Goal: Transaction & Acquisition: Subscribe to service/newsletter

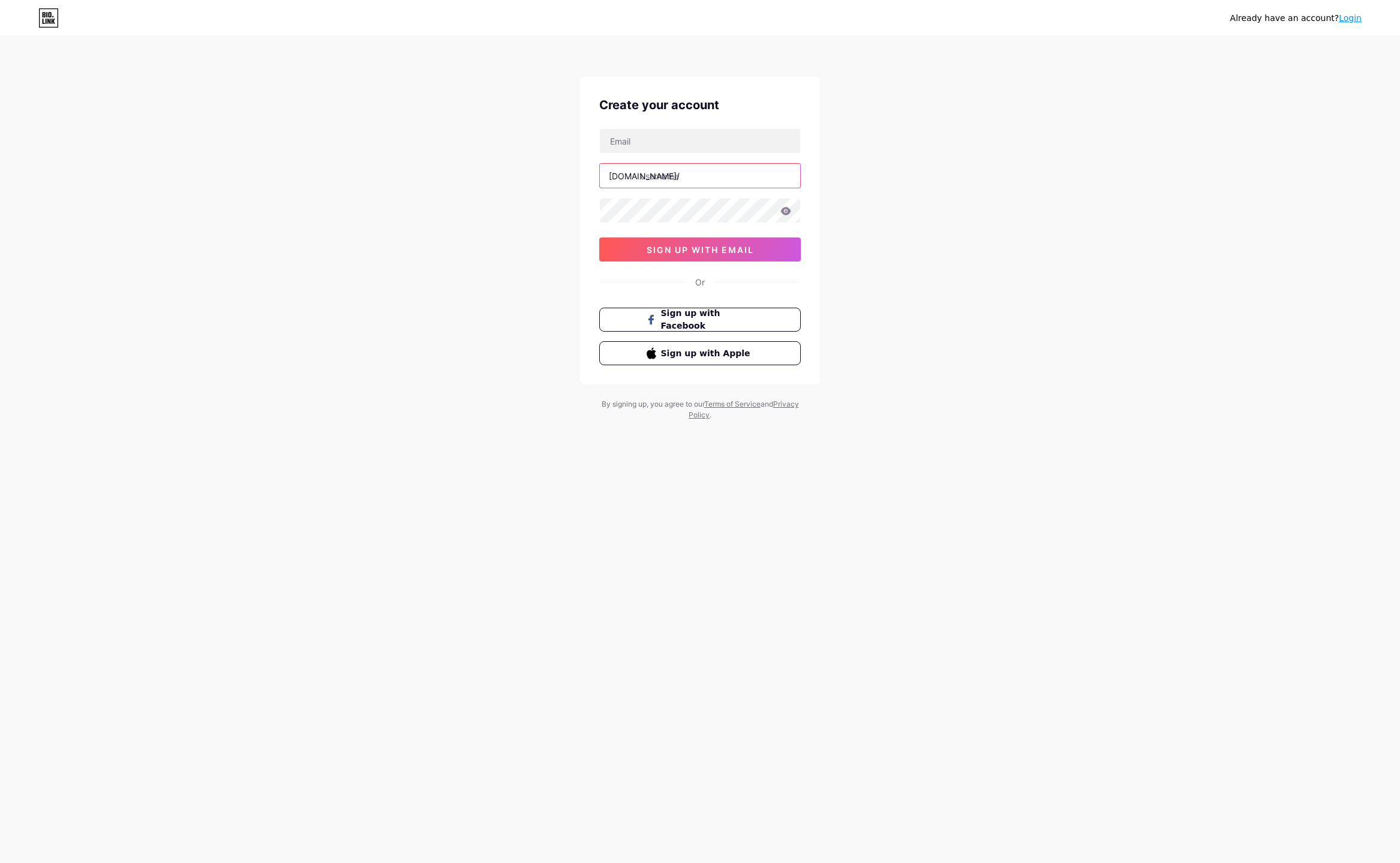
click at [661, 170] on input "text" at bounding box center [700, 175] width 201 height 24
click at [655, 143] on input "text" at bounding box center [700, 140] width 201 height 24
type input "[DOMAIN_NAME][EMAIL_ADDRESS][DOMAIN_NAME]"
click at [684, 179] on input "text" at bounding box center [700, 175] width 201 height 24
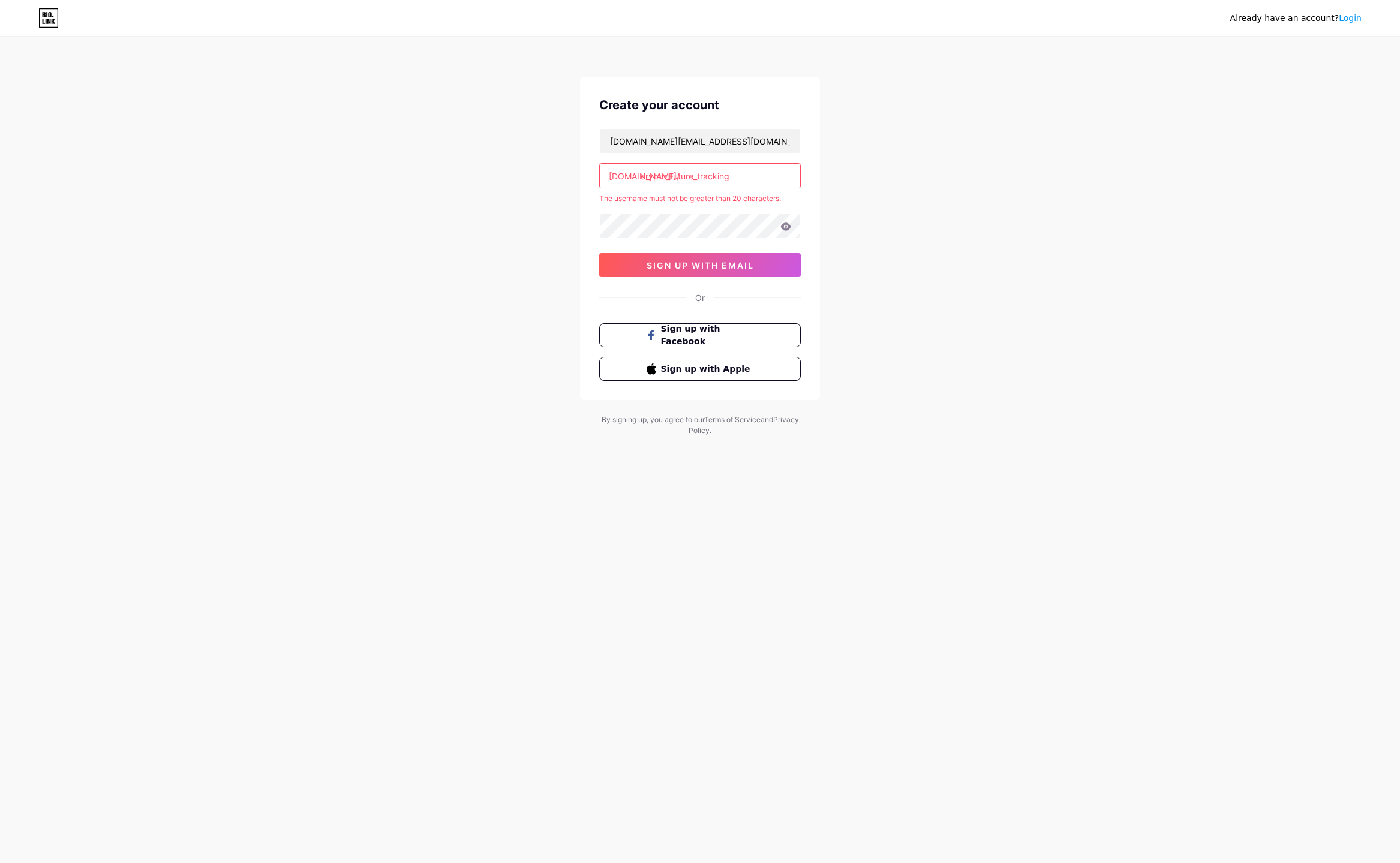
click at [693, 176] on input "crypto_future_tracking" at bounding box center [700, 175] width 201 height 24
click at [669, 176] on input "crypto_future_tracking" at bounding box center [700, 175] width 201 height 24
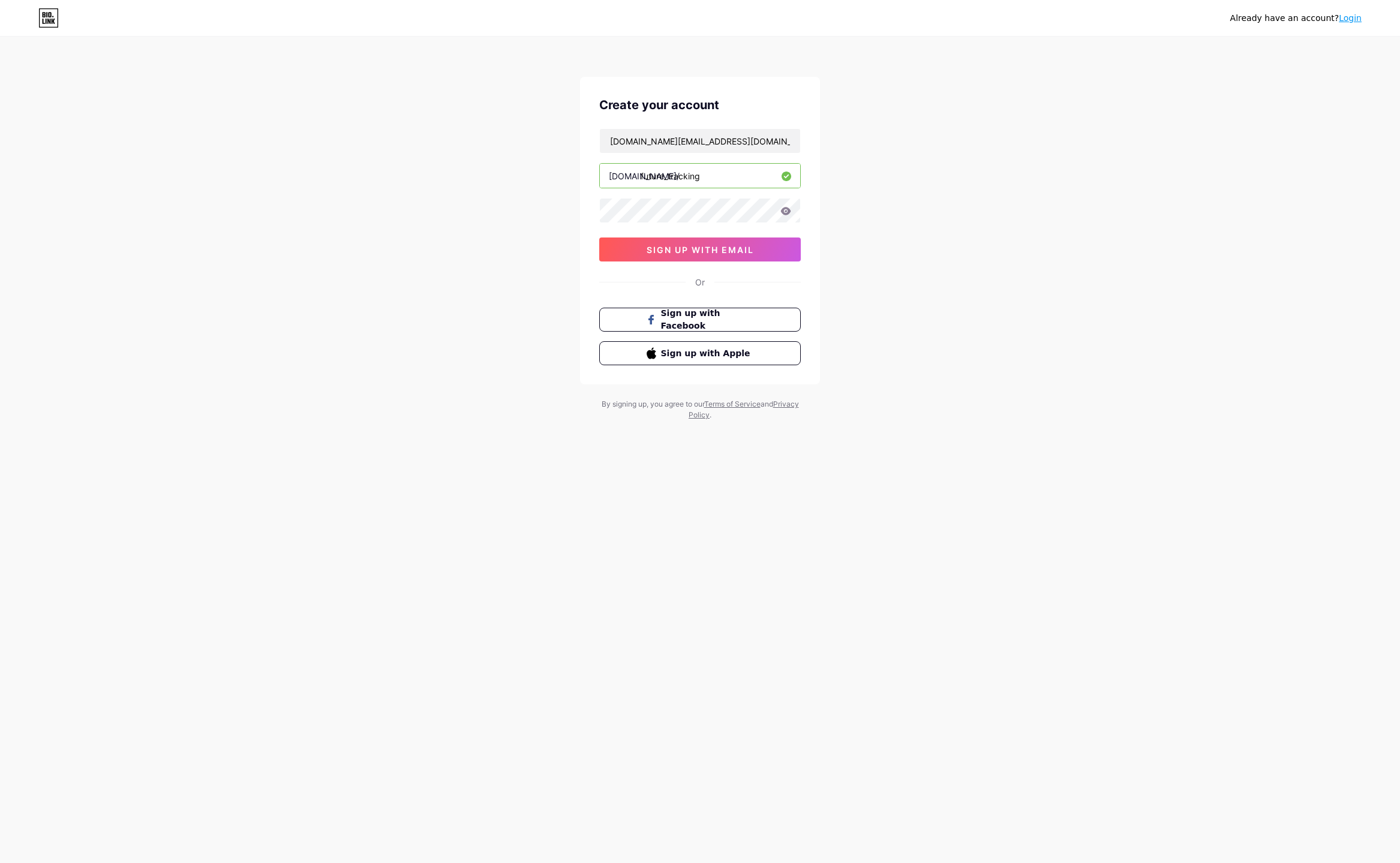
type input "future_tracking"
click at [525, 209] on div "Already have an account? Login Create your account [DOMAIN_NAME][EMAIL_ADDRESS]…" at bounding box center [700, 229] width 1400 height 458
click at [784, 210] on icon at bounding box center [785, 211] width 10 height 8
click at [784, 210] on icon at bounding box center [785, 212] width 12 height 12
click at [701, 248] on span "sign up with email" at bounding box center [700, 249] width 107 height 10
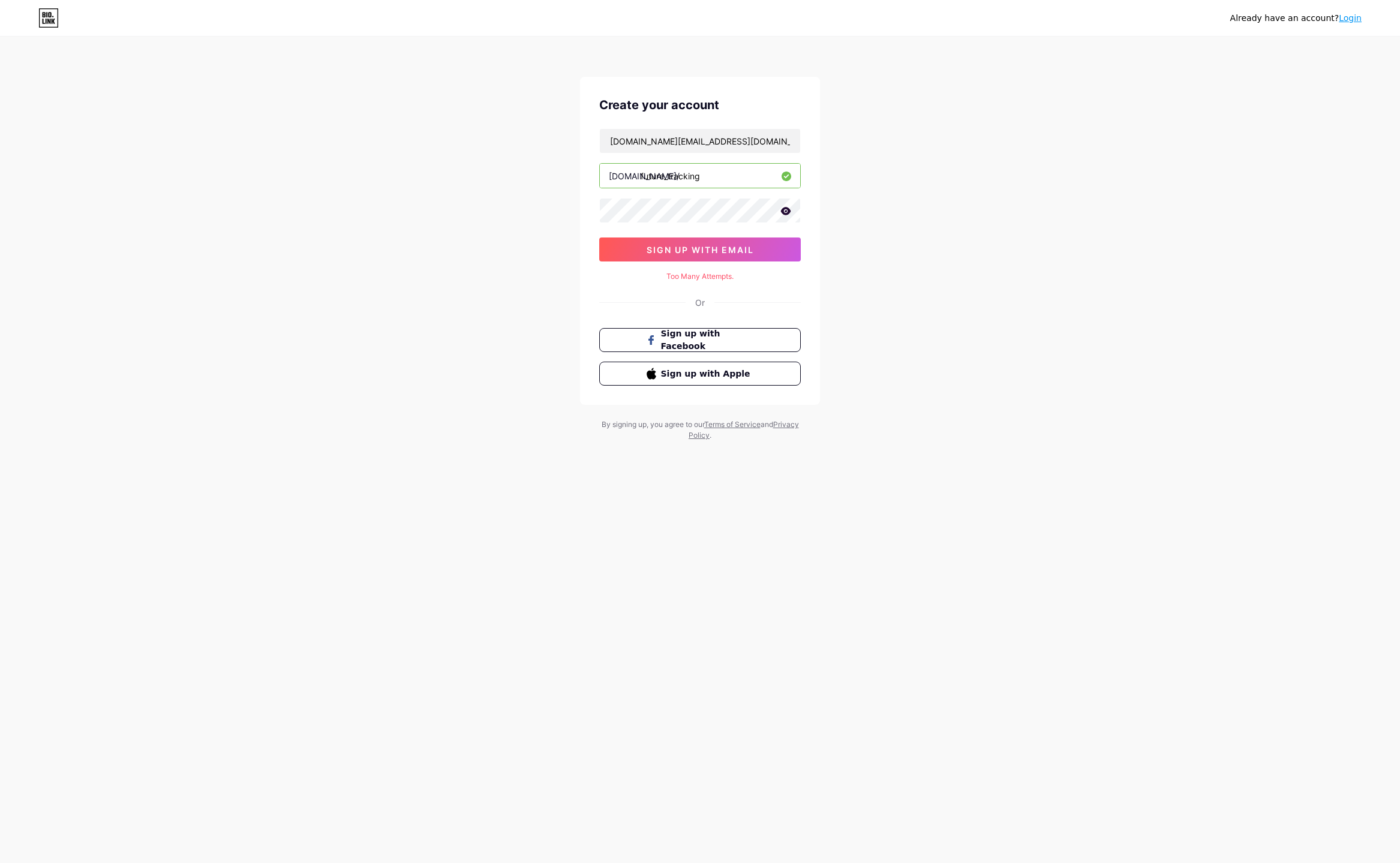
click at [552, 268] on div "Already have an account? Login Create your account [DOMAIN_NAME][EMAIL_ADDRESS]…" at bounding box center [700, 239] width 1400 height 479
click at [541, 264] on div "Already have an account? Login Create your account [DOMAIN_NAME][EMAIL_ADDRESS]…" at bounding box center [700, 239] width 1400 height 479
click at [702, 248] on span "sign up with email" at bounding box center [700, 249] width 107 height 10
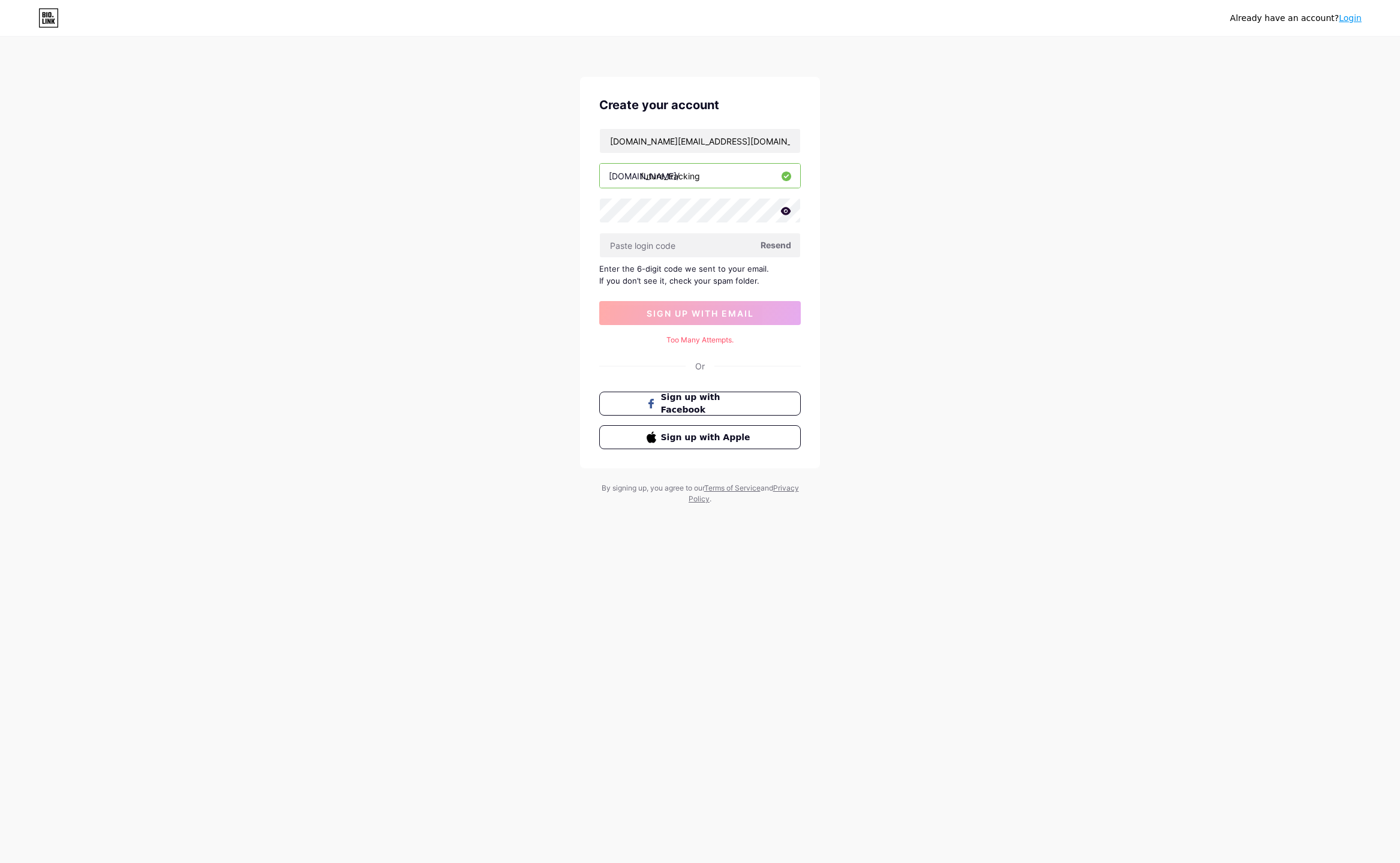
click at [893, 248] on div "Already have an account? Login Create your account [DOMAIN_NAME][EMAIL_ADDRESS]…" at bounding box center [700, 271] width 1400 height 543
click at [716, 244] on input "text" at bounding box center [700, 245] width 201 height 24
click at [776, 248] on span "Resend" at bounding box center [776, 245] width 30 height 12
click at [671, 242] on input "text" at bounding box center [700, 245] width 201 height 24
paste input "605280"
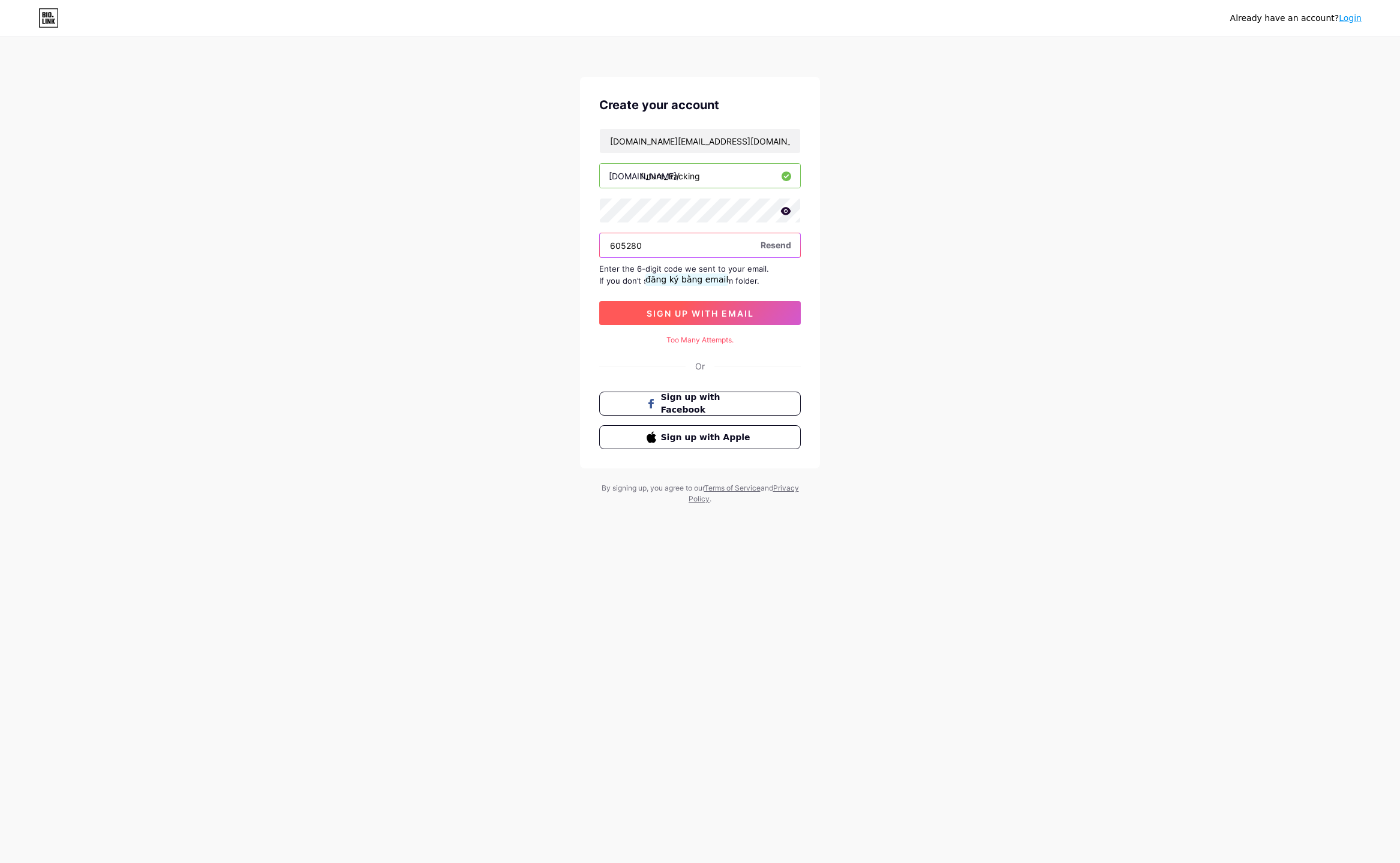
type input "605280"
click at [688, 311] on span "sign up with email" at bounding box center [700, 312] width 107 height 10
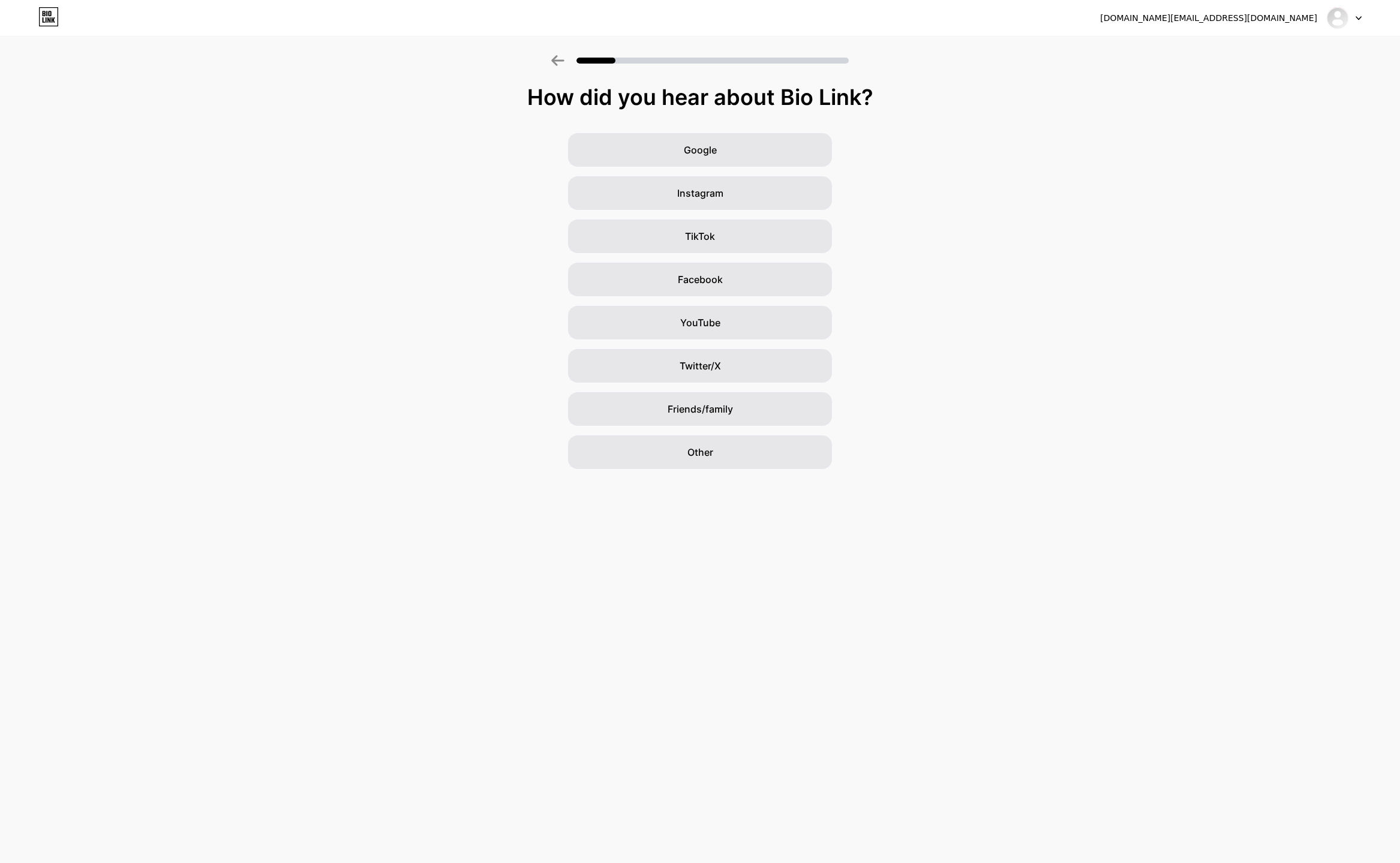
click at [939, 200] on div "Google Instagram TikTok Facebook YouTube Twitter/X Friends/family Other" at bounding box center [700, 300] width 1400 height 336
click at [720, 242] on div "TikTok" at bounding box center [700, 236] width 264 height 34
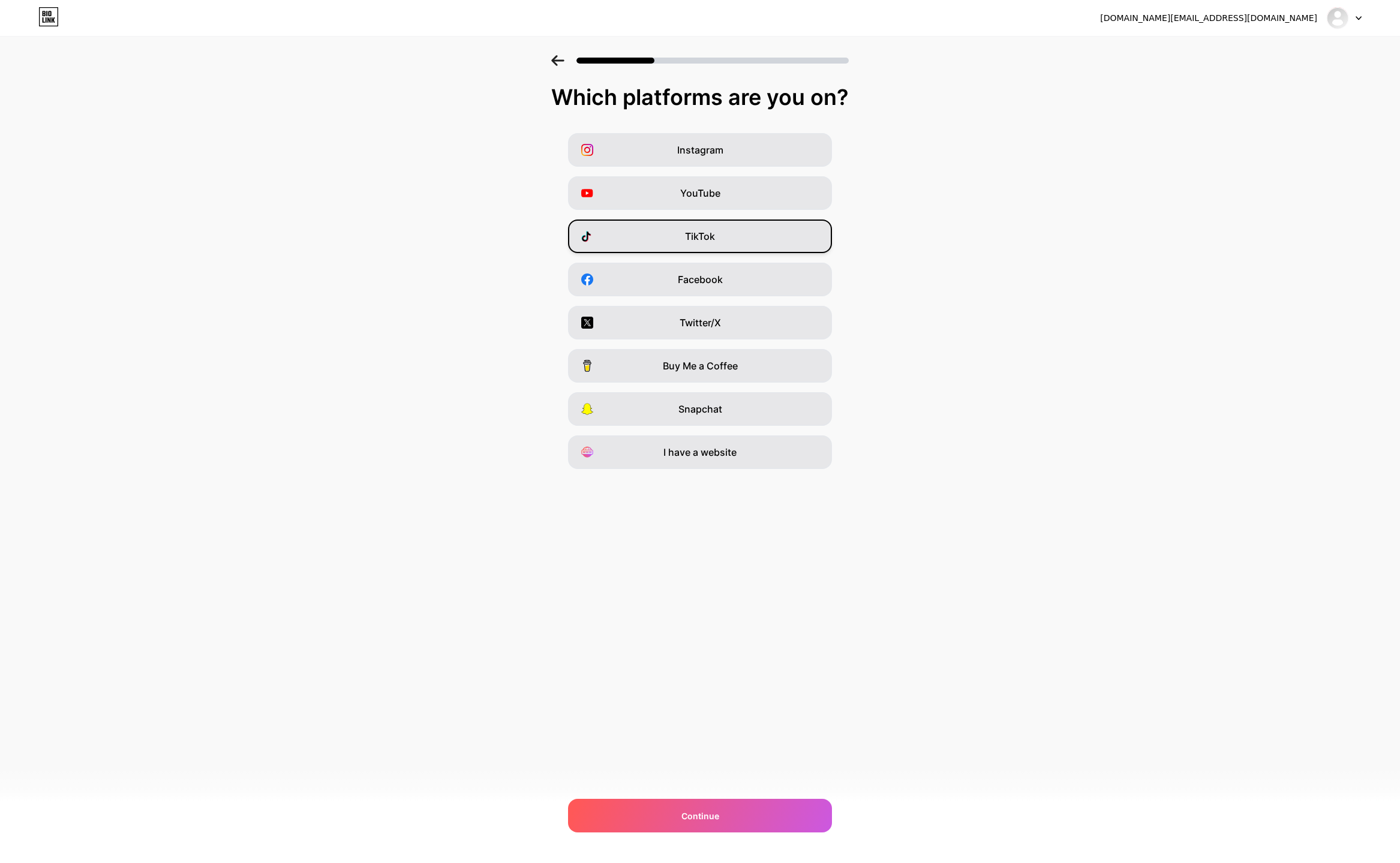
click at [675, 242] on div "TikTok" at bounding box center [700, 236] width 264 height 34
click at [697, 808] on div "Continue" at bounding box center [700, 816] width 264 height 34
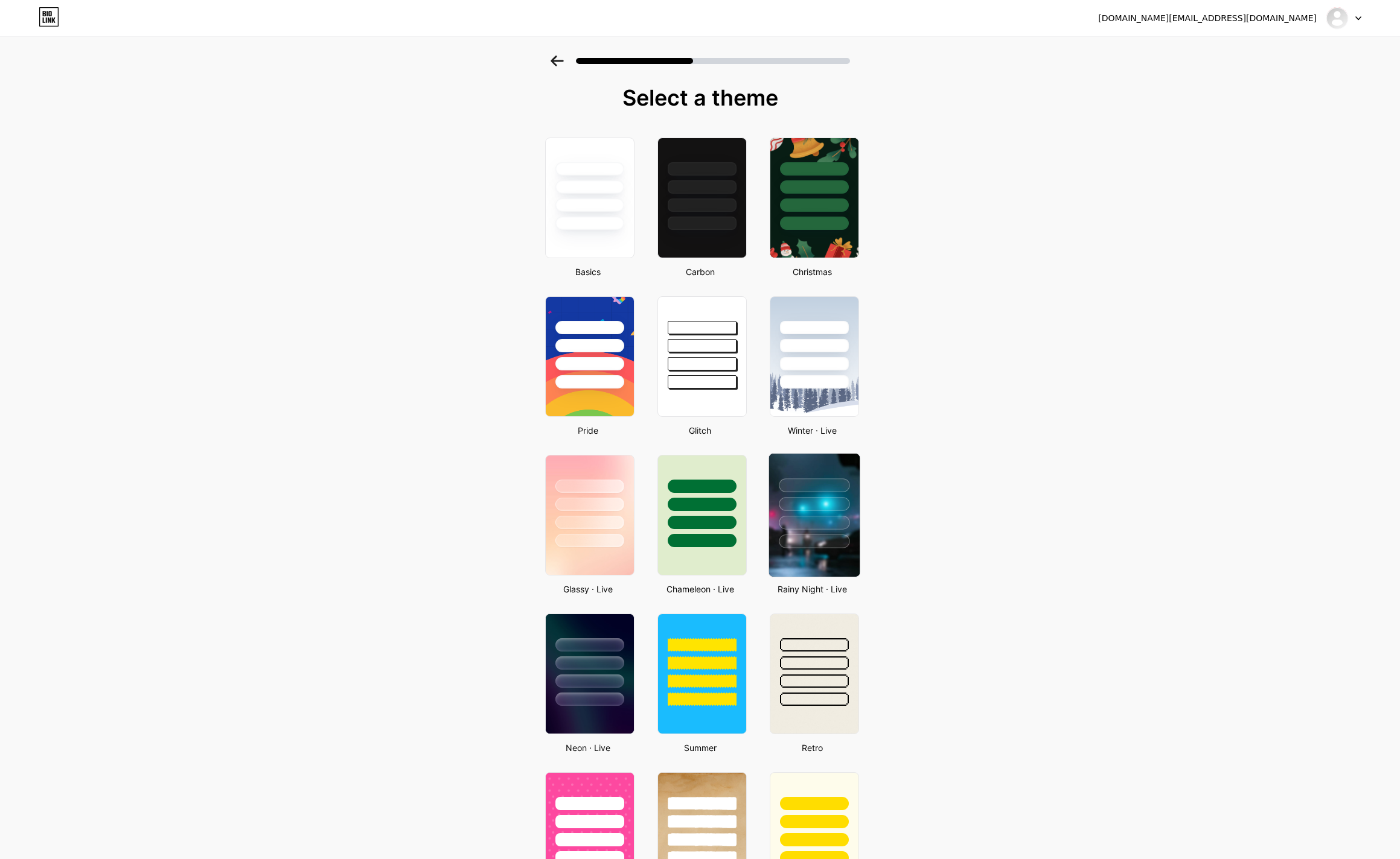
click at [827, 527] on div at bounding box center [814, 523] width 71 height 14
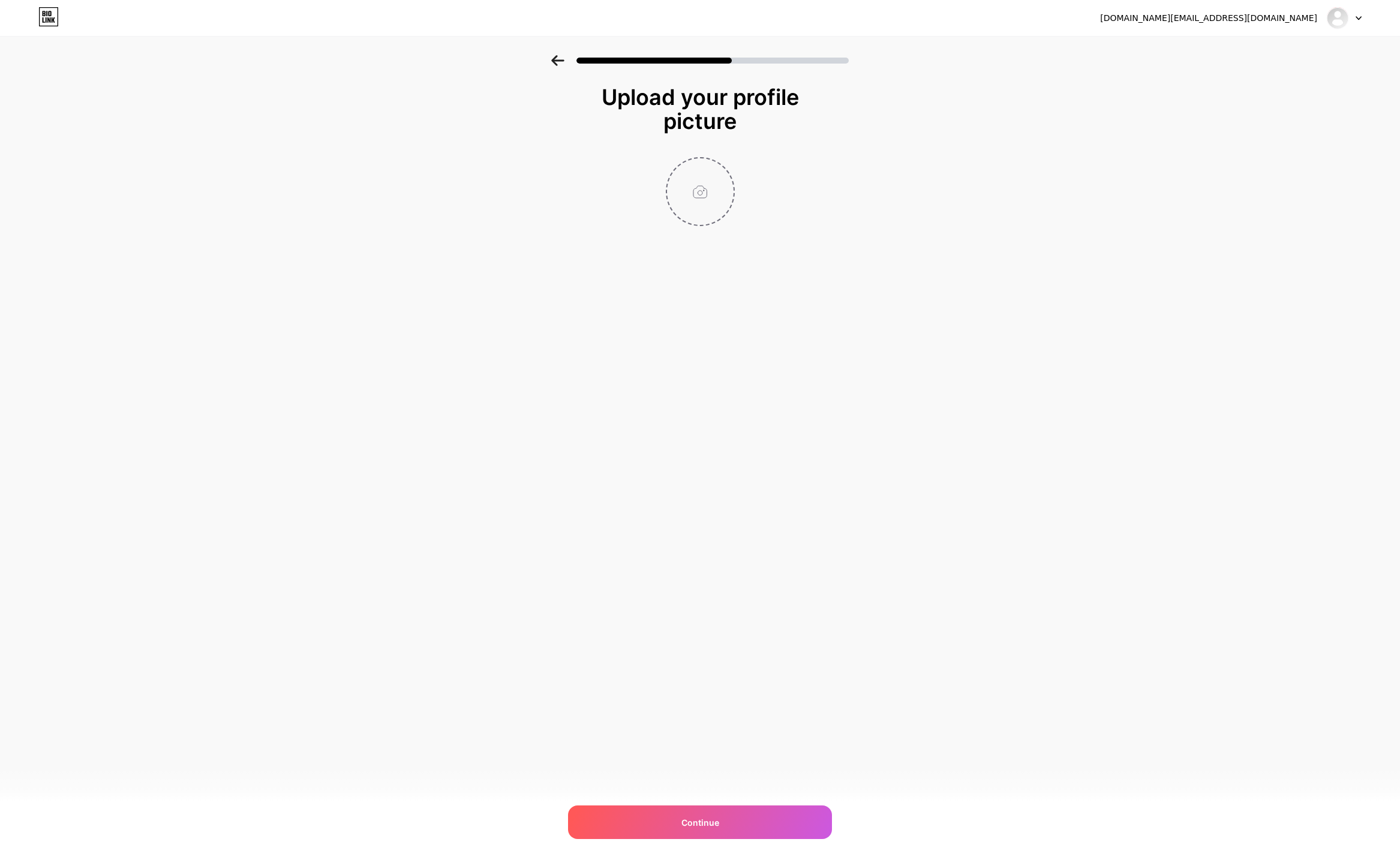
click at [695, 188] on input "file" at bounding box center [700, 191] width 67 height 67
type input "C:\fakepath\Gemini_Generated_Image_6879096879096879.png"
click at [713, 827] on span "Continue" at bounding box center [700, 822] width 38 height 12
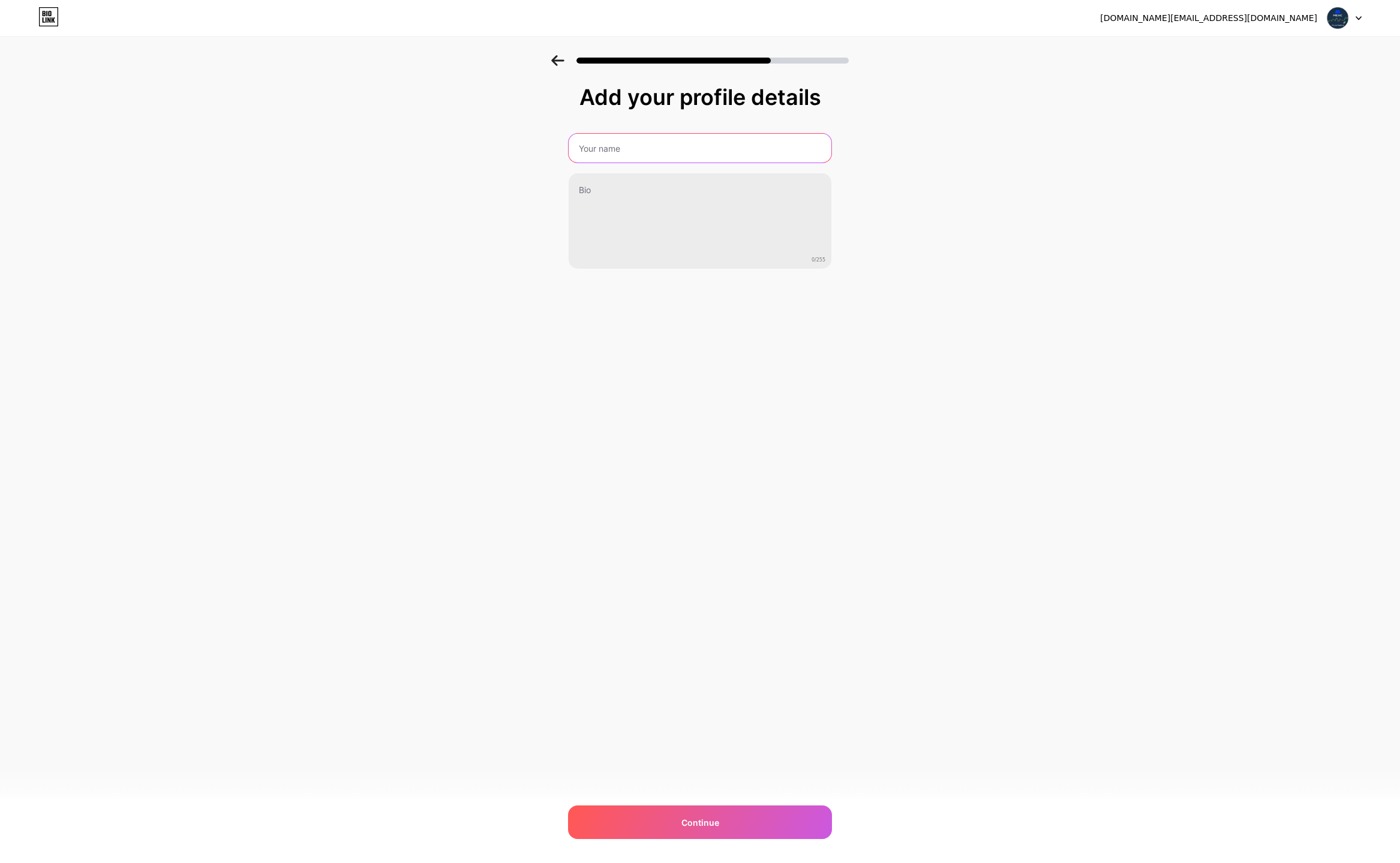
click at [620, 146] on input "text" at bounding box center [700, 148] width 263 height 29
type input "Crypto Future Tracking"
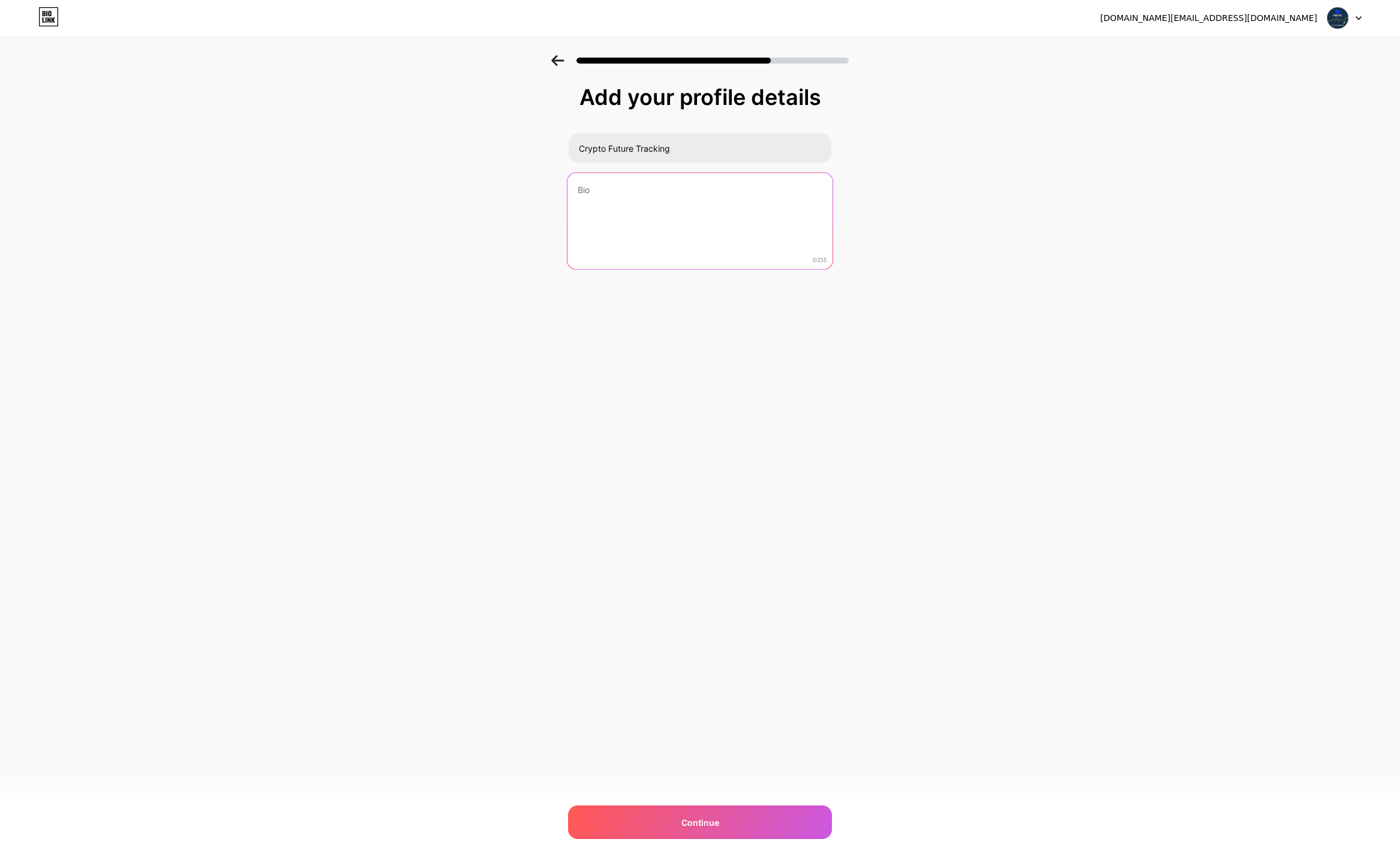
click at [611, 184] on textarea at bounding box center [700, 221] width 266 height 98
click at [661, 229] on textarea at bounding box center [700, 221] width 266 height 98
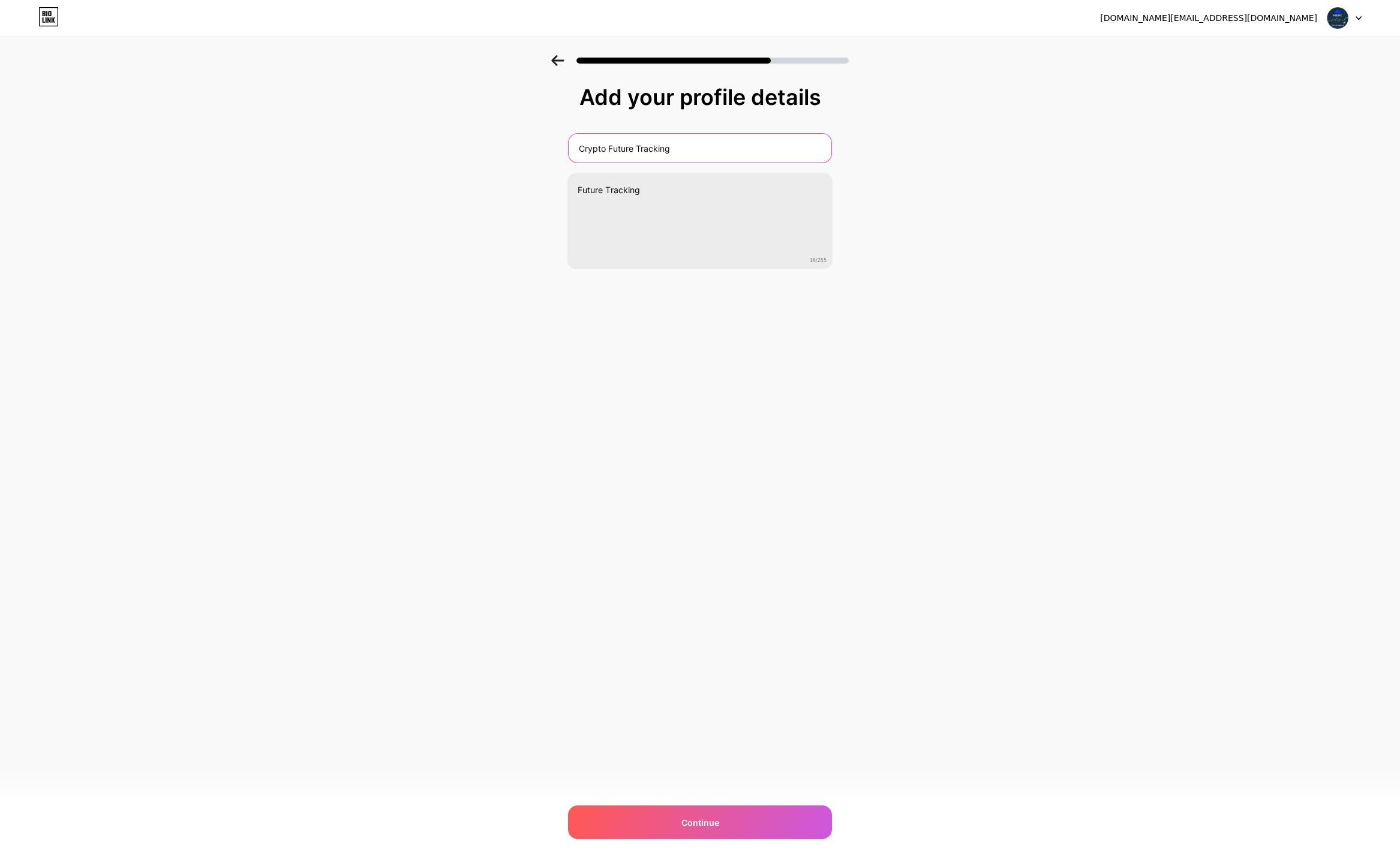
click at [589, 149] on input "Crypto Future Tracking" at bounding box center [700, 148] width 263 height 29
click at [589, 149] on input "Crypto Future Tracking" at bounding box center [700, 148] width 266 height 29
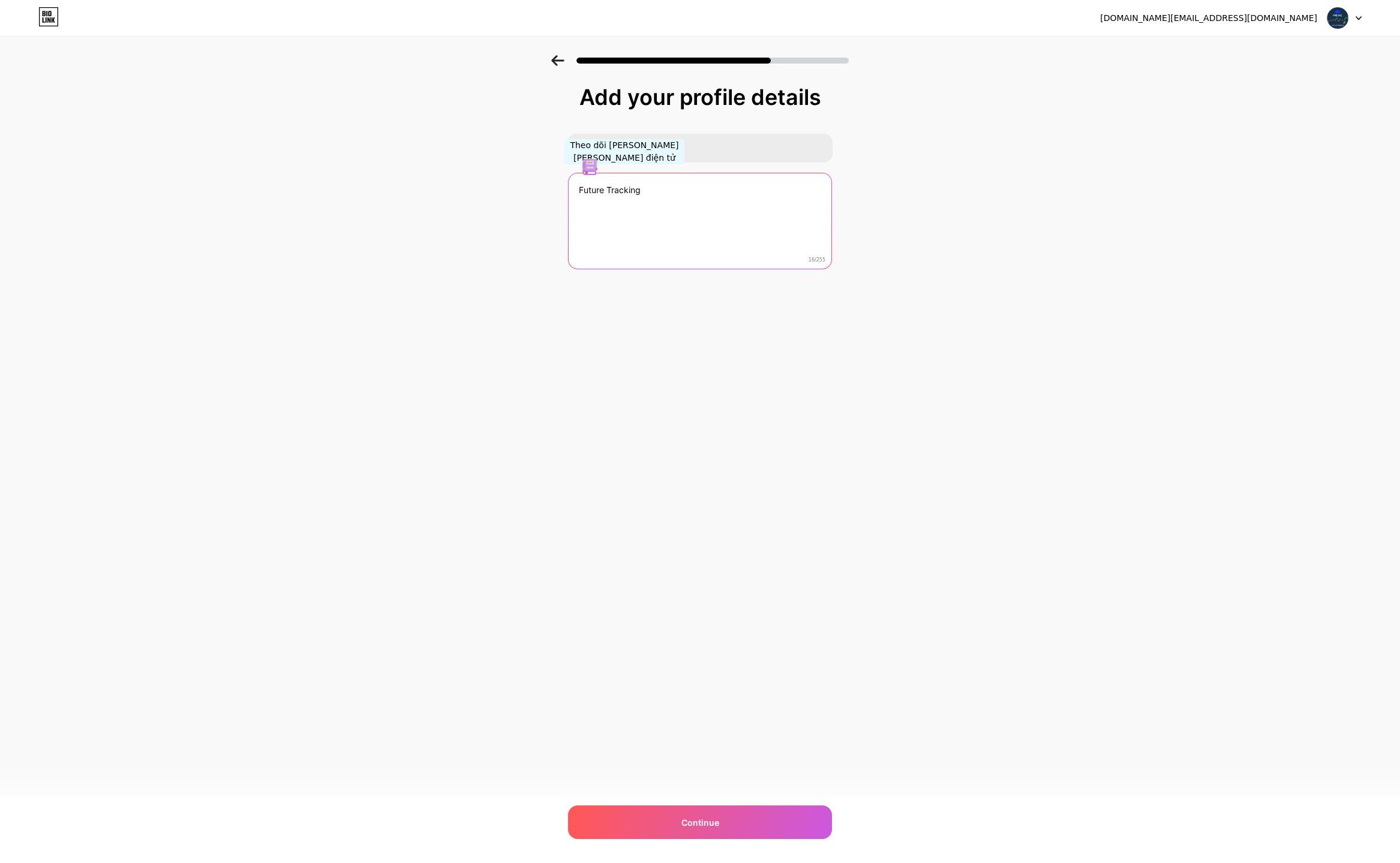
click at [625, 189] on textarea "Future Tracking" at bounding box center [700, 221] width 263 height 97
click at [625, 189] on textarea "Future Tracking" at bounding box center [700, 221] width 266 height 98
paste textarea "Crypto Future Tracking"
type textarea "Crypto Future Tracking"
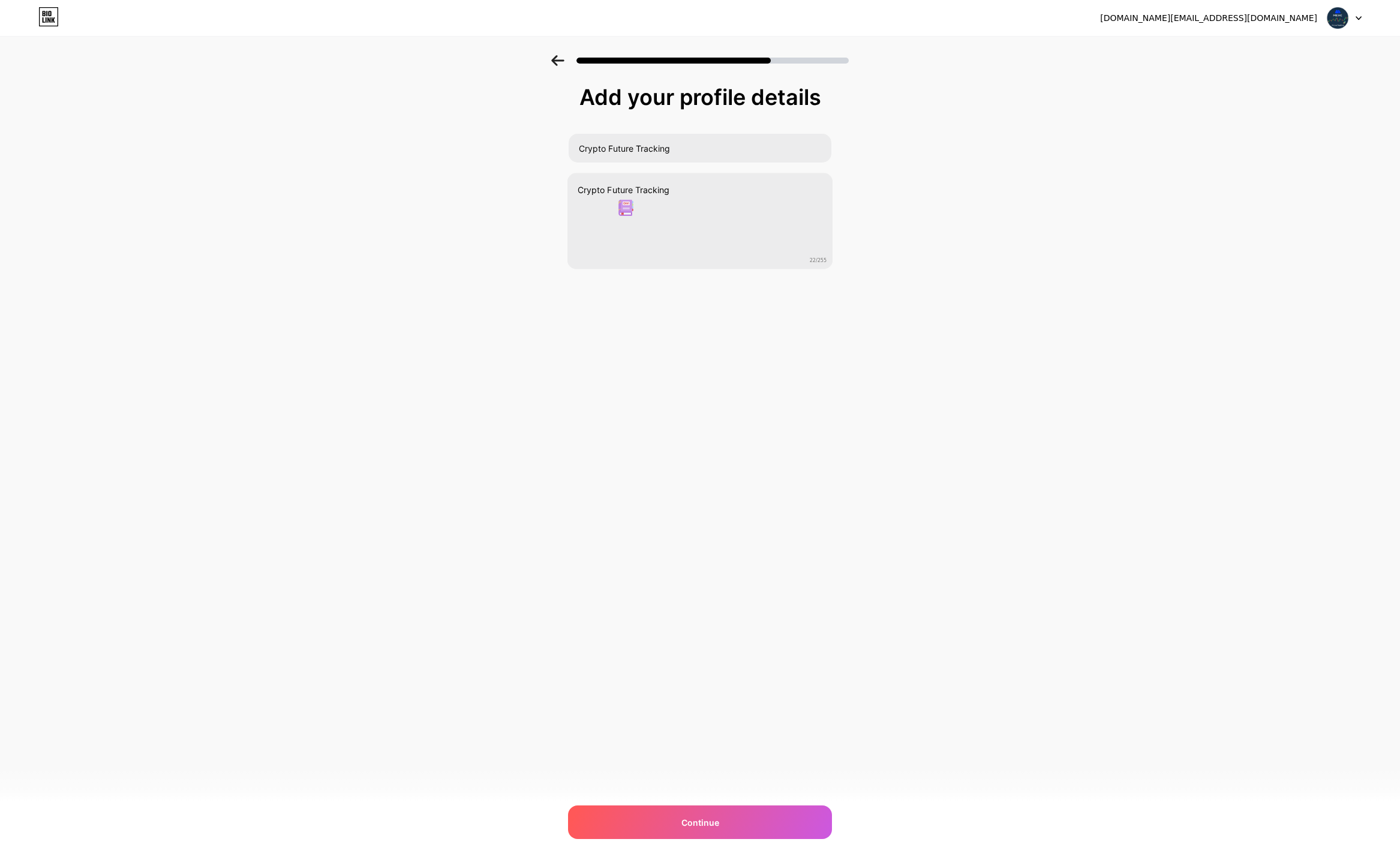
click at [561, 361] on div "[DOMAIN_NAME][EMAIL_ADDRESS][DOMAIN_NAME] Logout Link Copied Add your profile d…" at bounding box center [700, 431] width 1400 height 863
click at [681, 829] on div "Continue" at bounding box center [700, 823] width 264 height 34
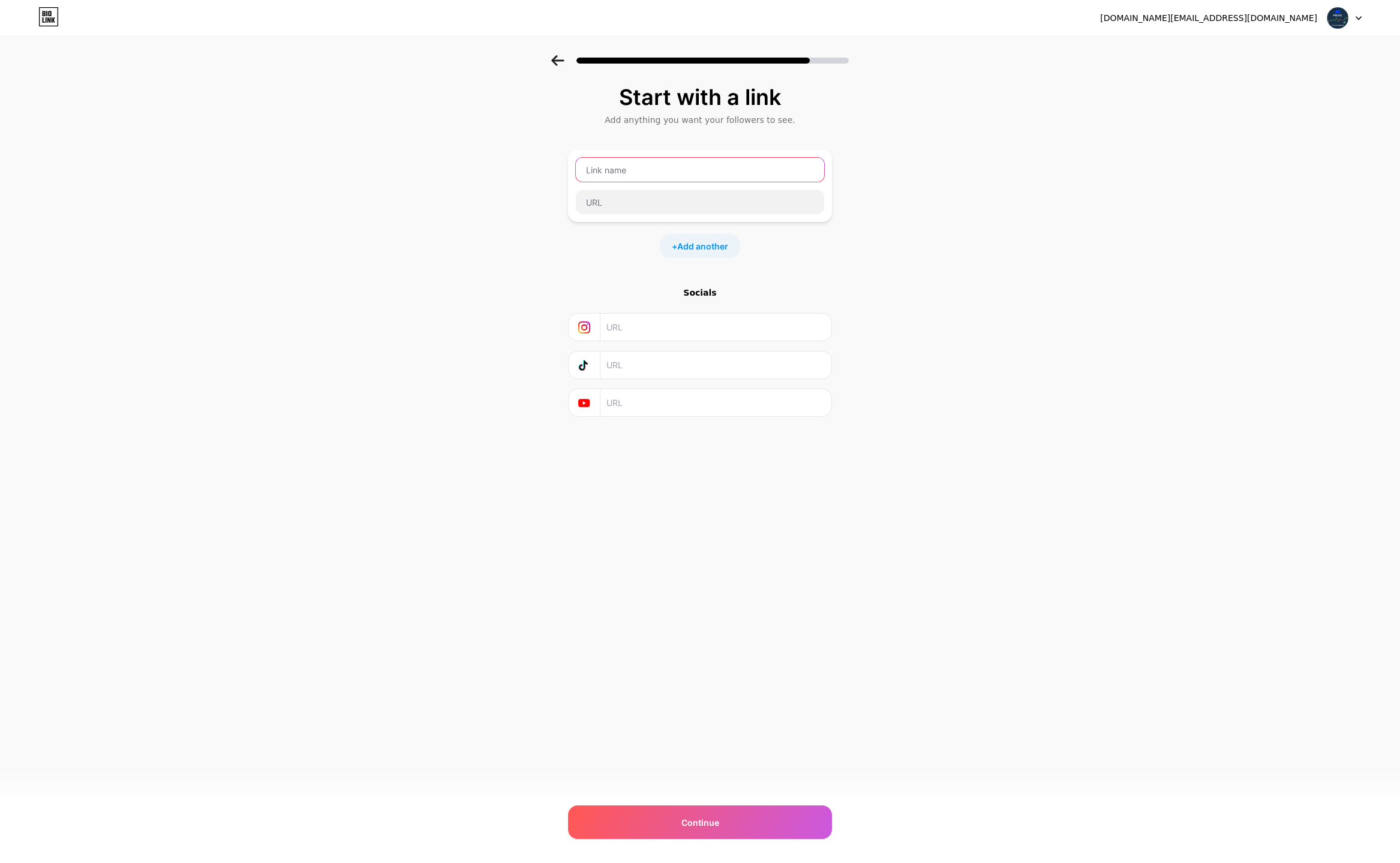
click at [602, 171] on input "text" at bounding box center [700, 169] width 249 height 24
click at [652, 369] on input "text" at bounding box center [715, 364] width 217 height 27
click at [685, 169] on input "text" at bounding box center [700, 169] width 249 height 24
type input "Bio link"
click at [733, 819] on div "Continue" at bounding box center [700, 823] width 264 height 34
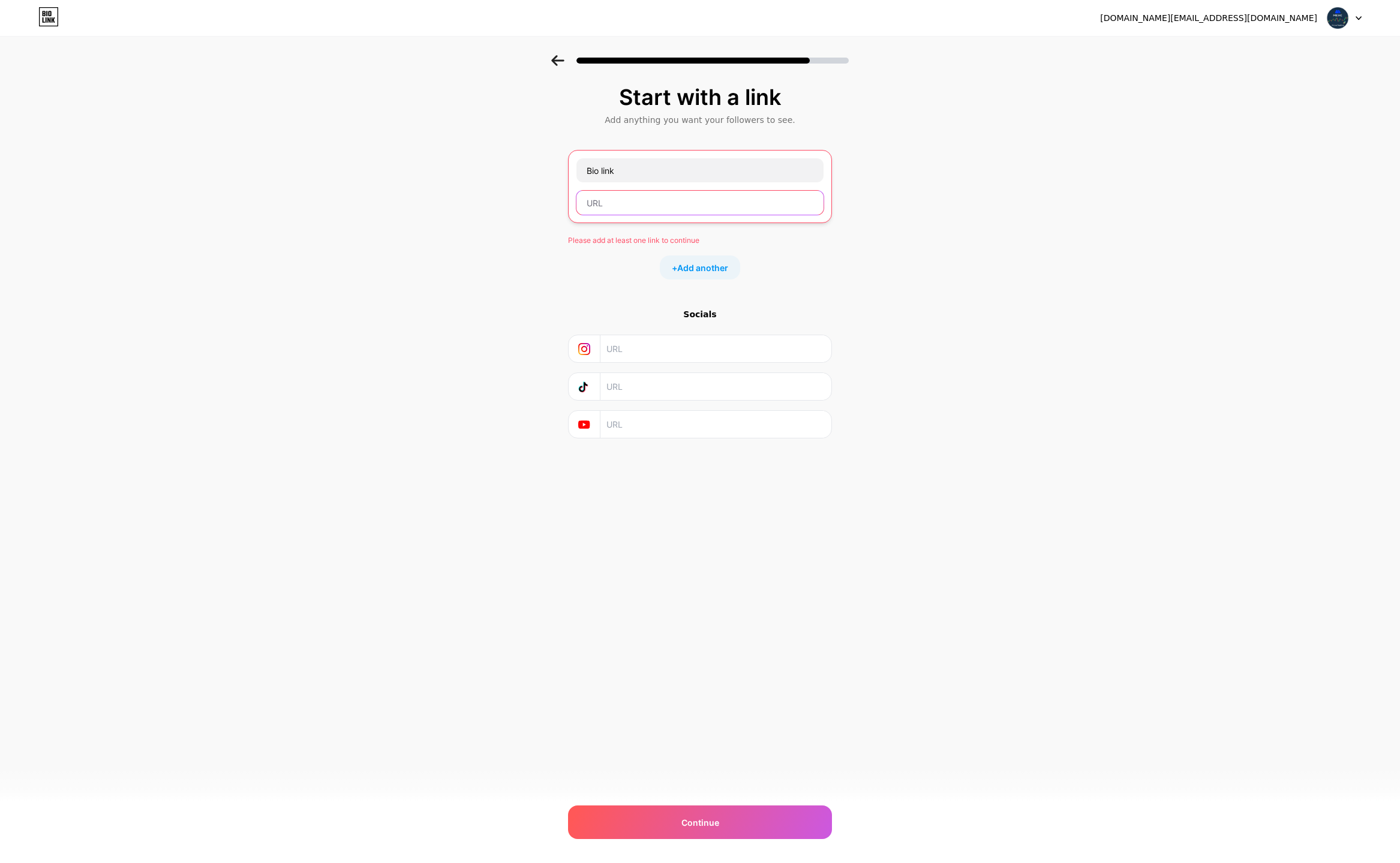
click at [639, 207] on input "text" at bounding box center [700, 202] width 248 height 24
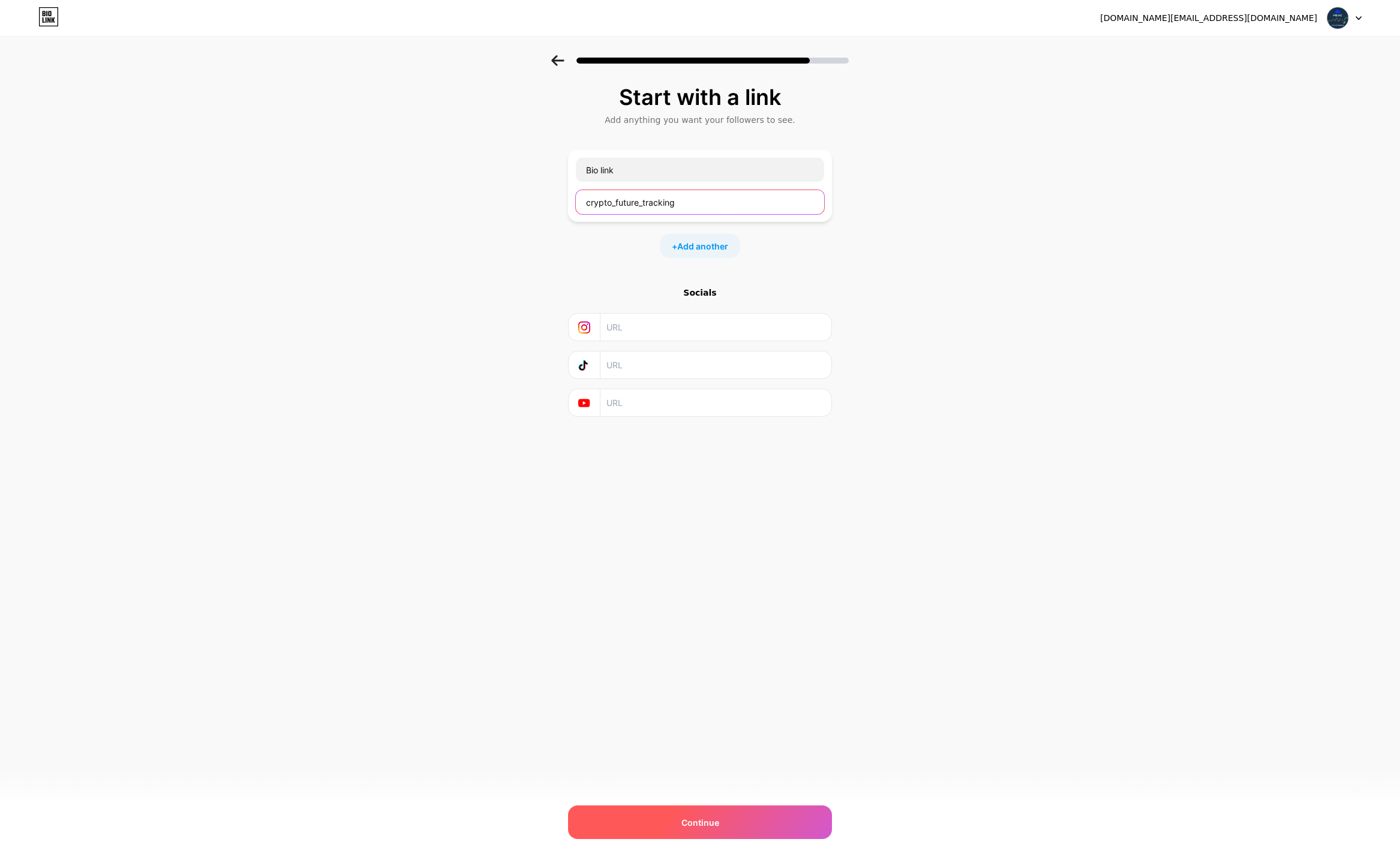
type input "crypto_future_tracking"
click at [697, 812] on div "Continue" at bounding box center [700, 823] width 264 height 34
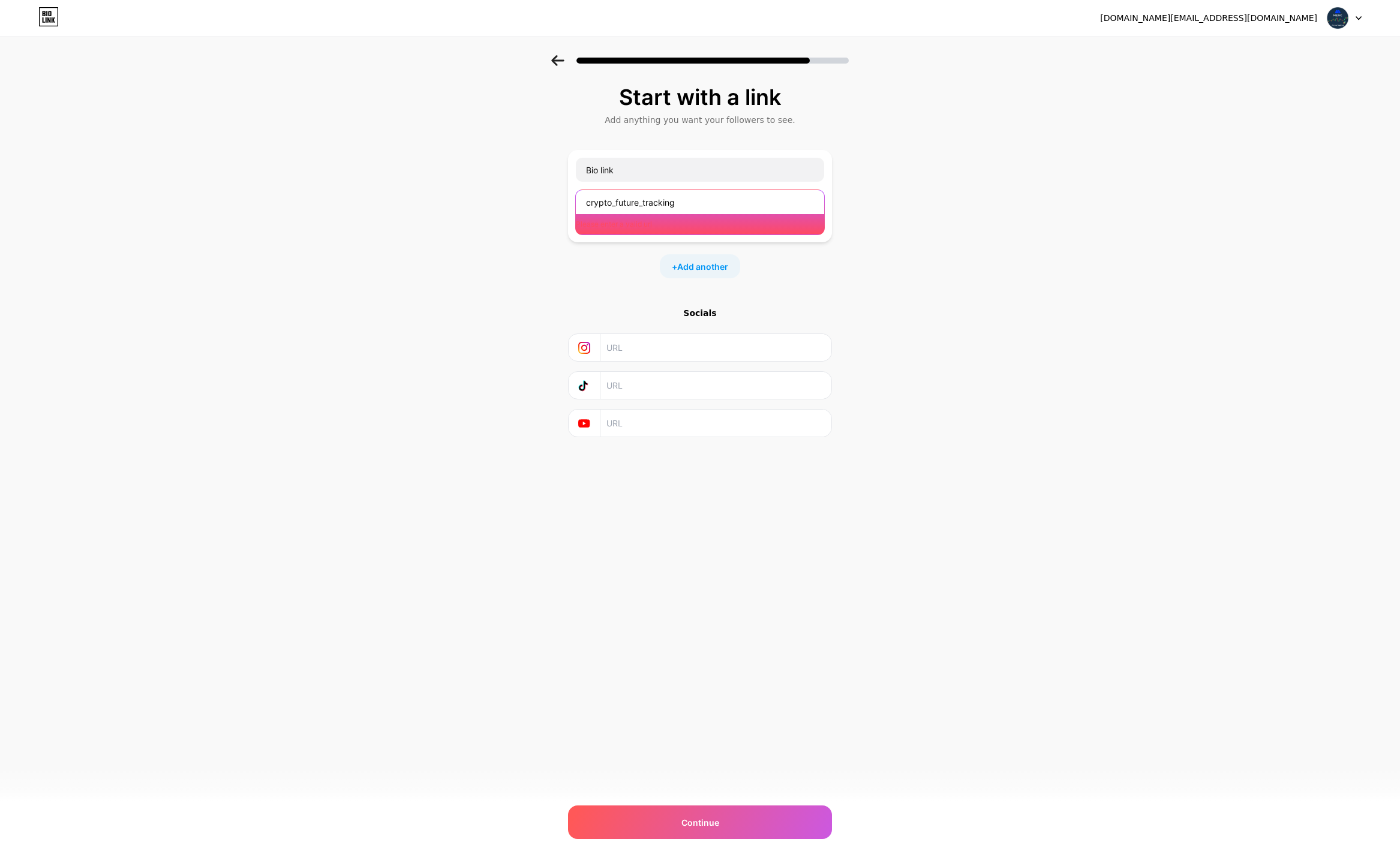
click at [633, 205] on input "crypto_future_tracking" at bounding box center [700, 201] width 249 height 24
click at [591, 203] on input "crypto_future_tracking" at bounding box center [700, 201] width 249 height 24
click at [587, 201] on input "crypto_future_tracking" at bounding box center [700, 201] width 249 height 24
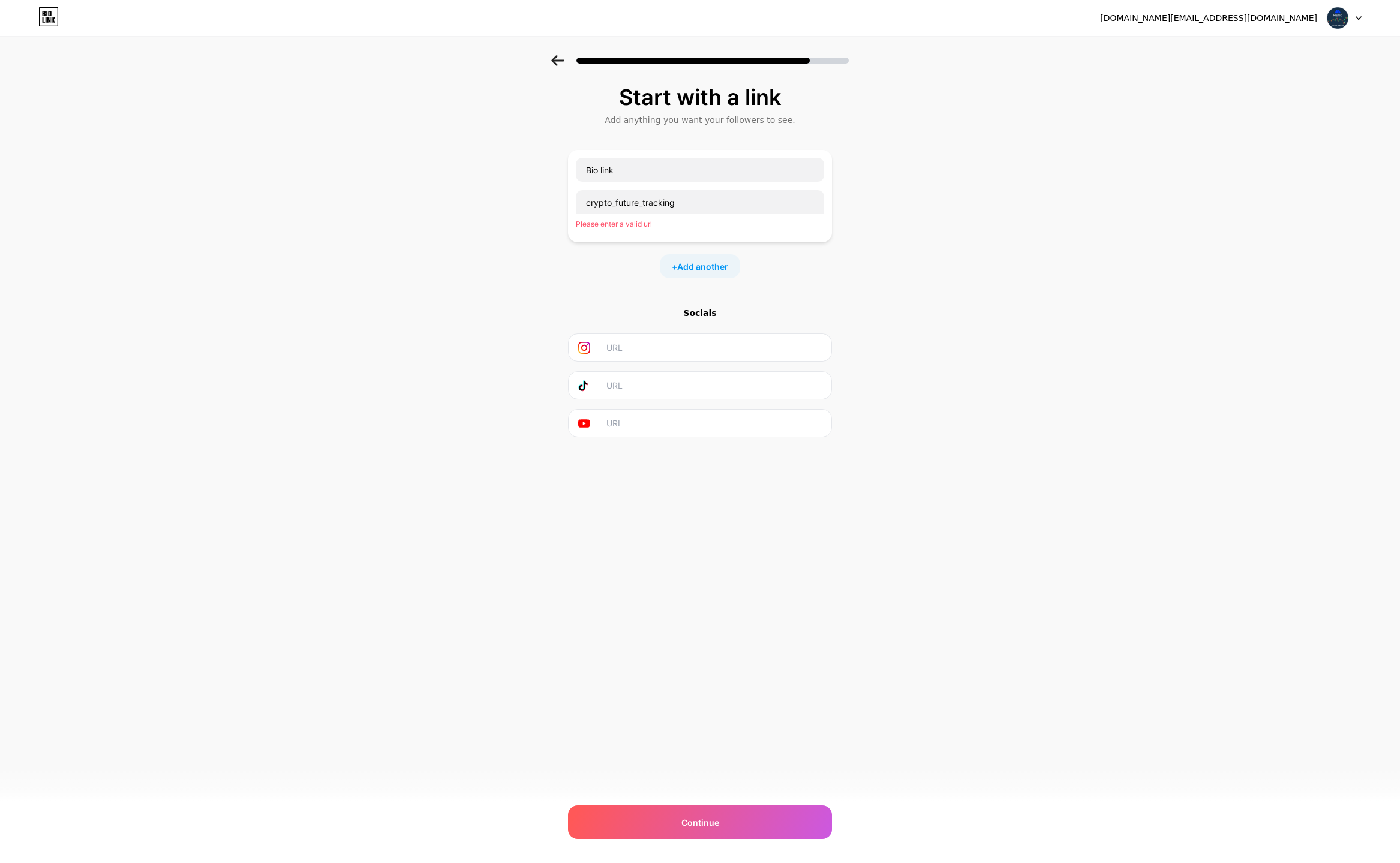
click at [657, 390] on input "text" at bounding box center [715, 385] width 217 height 27
paste input "[URL][DOMAIN_NAME]"
type input "[URL][DOMAIN_NAME]"
click at [666, 352] on input "text" at bounding box center [715, 347] width 217 height 27
click at [416, 306] on div "Start with a link Add anything you want your followers to see. Bio link crypto_…" at bounding box center [700, 277] width 1400 height 442
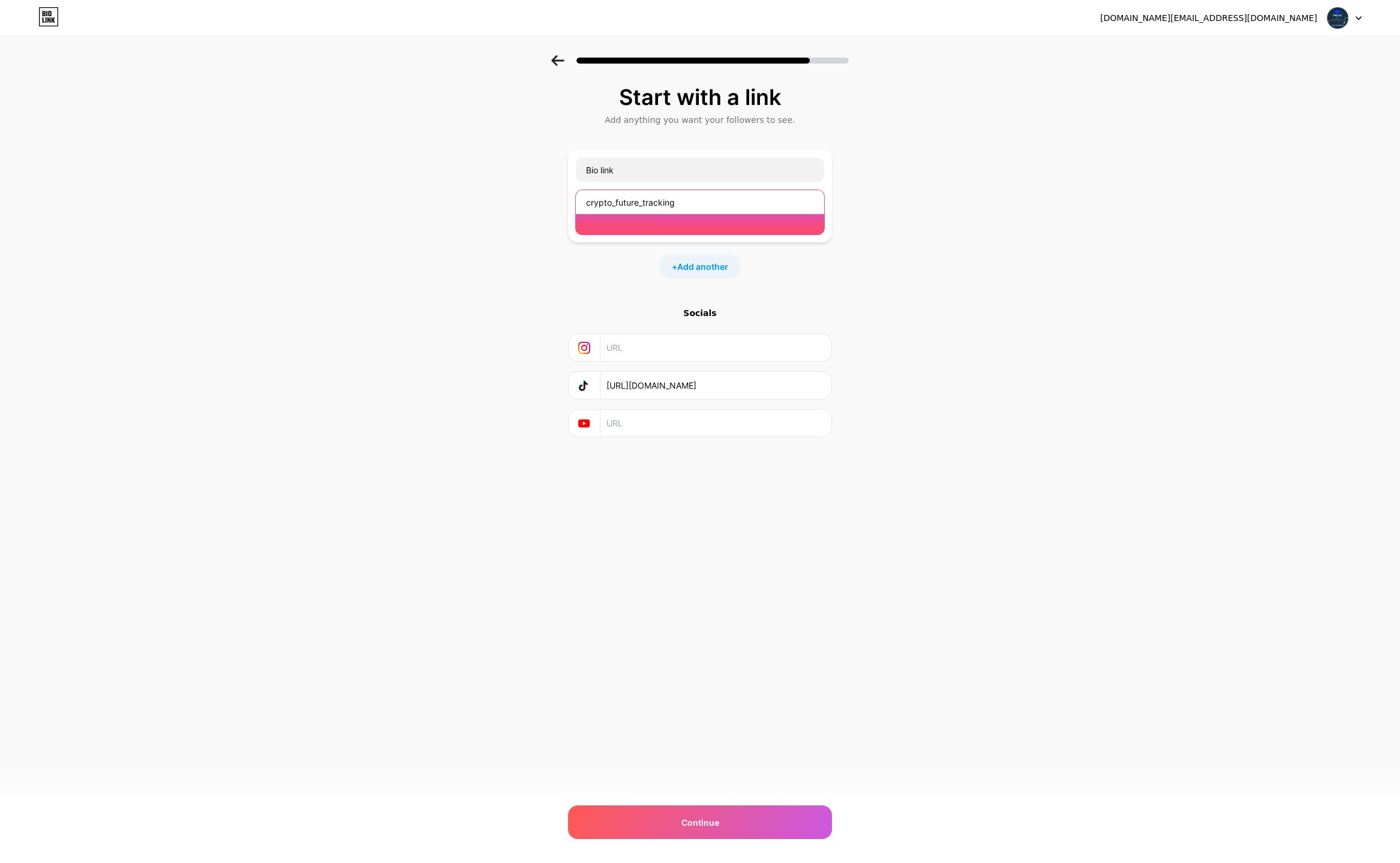
click at [608, 202] on input "crypto_future_tracking" at bounding box center [700, 201] width 249 height 24
click at [637, 200] on input "crypto_future_tracking" at bounding box center [700, 201] width 249 height 24
click at [586, 202] on input "crypto_future_tracking" at bounding box center [700, 201] width 249 height 24
click at [587, 203] on input "crypto_future_tracking" at bounding box center [700, 201] width 249 height 24
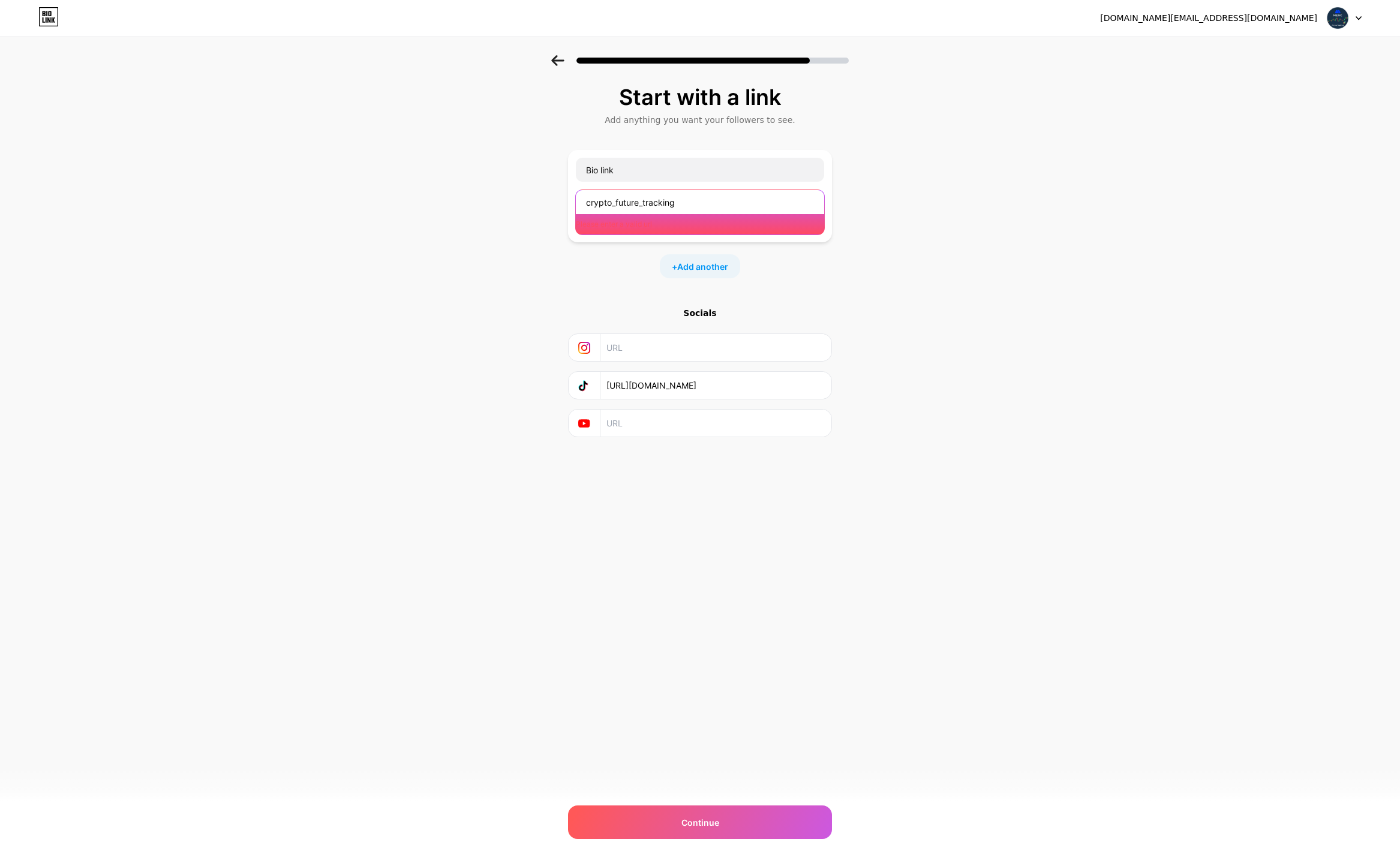
paste input "[URL][DOMAIN_NAME]"
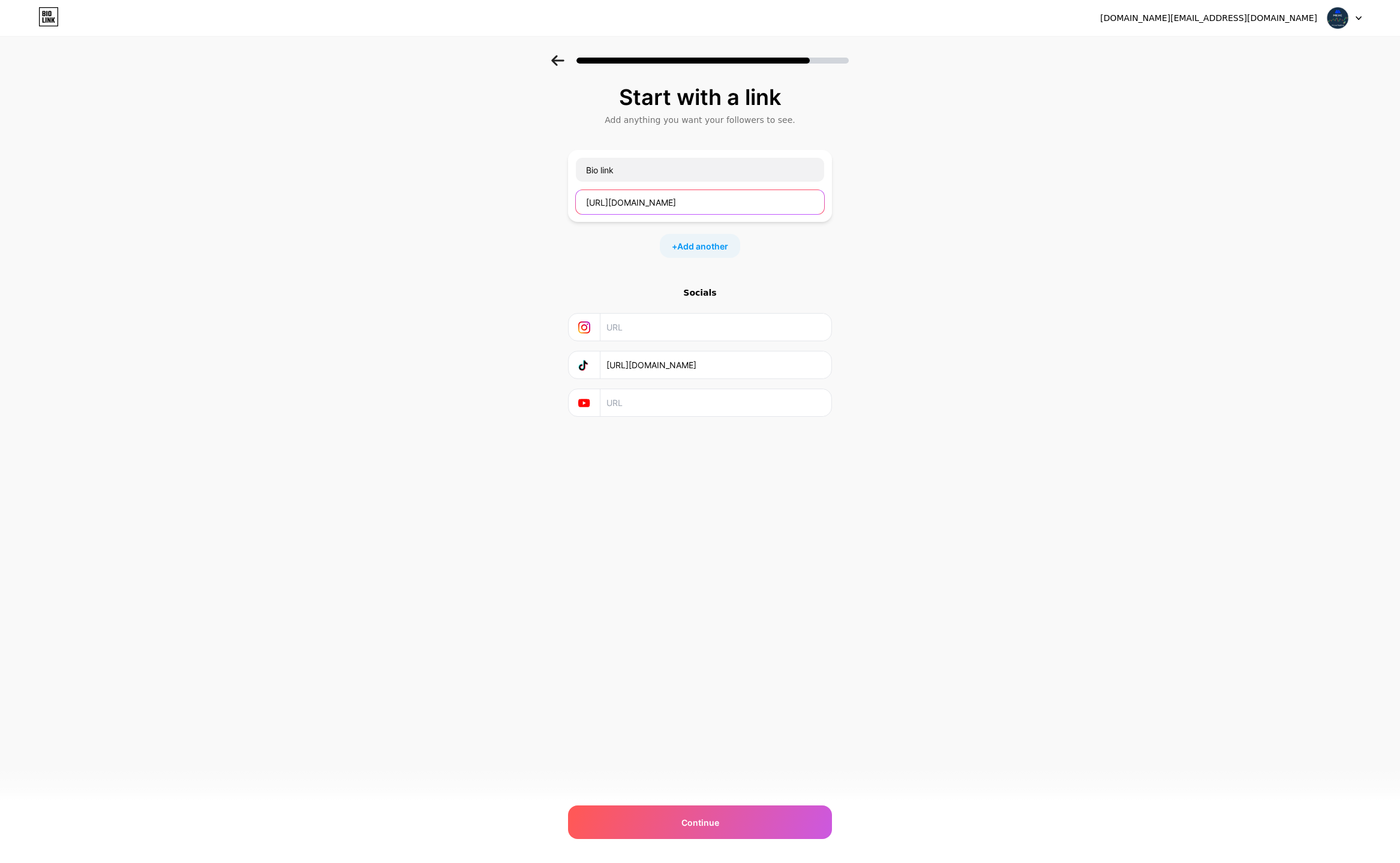
click at [664, 204] on input "[URL][DOMAIN_NAME]" at bounding box center [700, 201] width 249 height 24
click at [519, 218] on div "Start with a link Add anything you want your followers to see. Bio link [URL][D…" at bounding box center [700, 266] width 1400 height 422
click at [685, 171] on input "Bio link" at bounding box center [700, 169] width 249 height 24
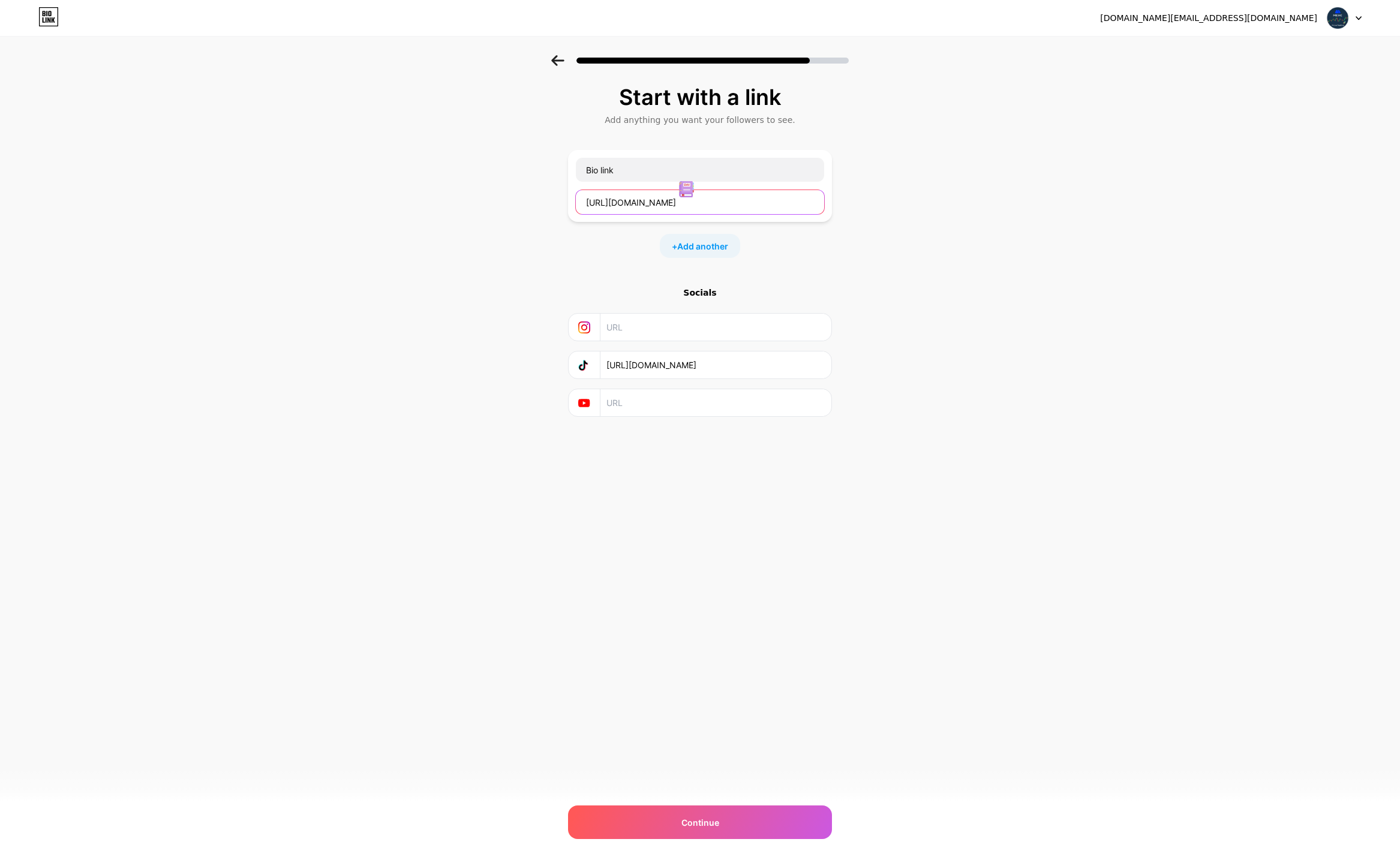
click at [621, 202] on input "[URL][DOMAIN_NAME]" at bounding box center [700, 201] width 249 height 24
type input "[URL][DOMAIN_NAME]"
click at [537, 231] on div "Start with a link Add anything you want your followers to see. Bio link [URL][D…" at bounding box center [700, 266] width 1400 height 422
click at [770, 206] on input "[URL][DOMAIN_NAME]" at bounding box center [700, 201] width 249 height 24
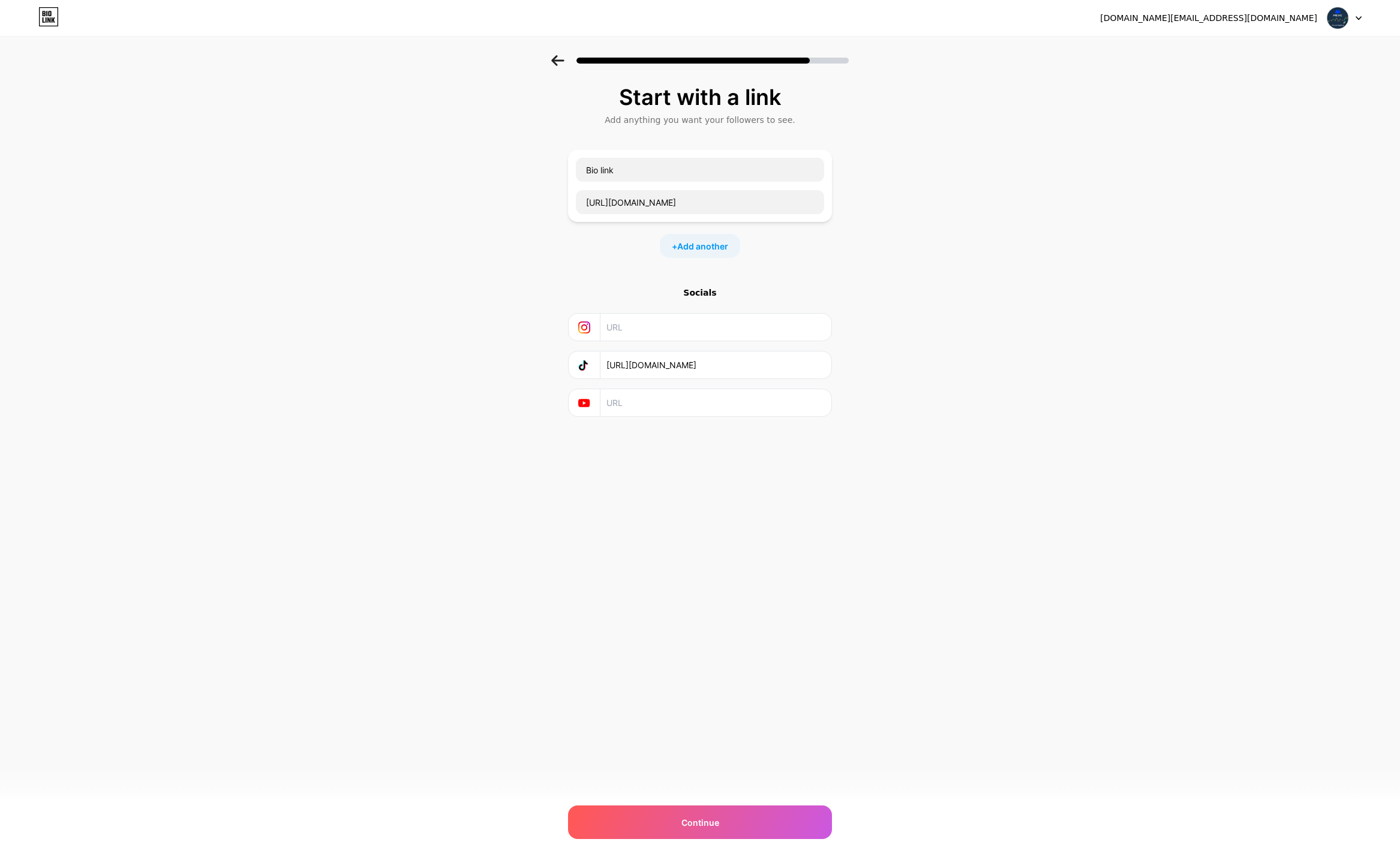
click at [903, 212] on div "Start with a link Add anything you want your followers to see. Bio link [URL][D…" at bounding box center [700, 266] width 1400 height 422
click at [705, 204] on input "[URL][DOMAIN_NAME]" at bounding box center [700, 201] width 249 height 24
click at [656, 171] on input "Bio link" at bounding box center [700, 169] width 249 height 24
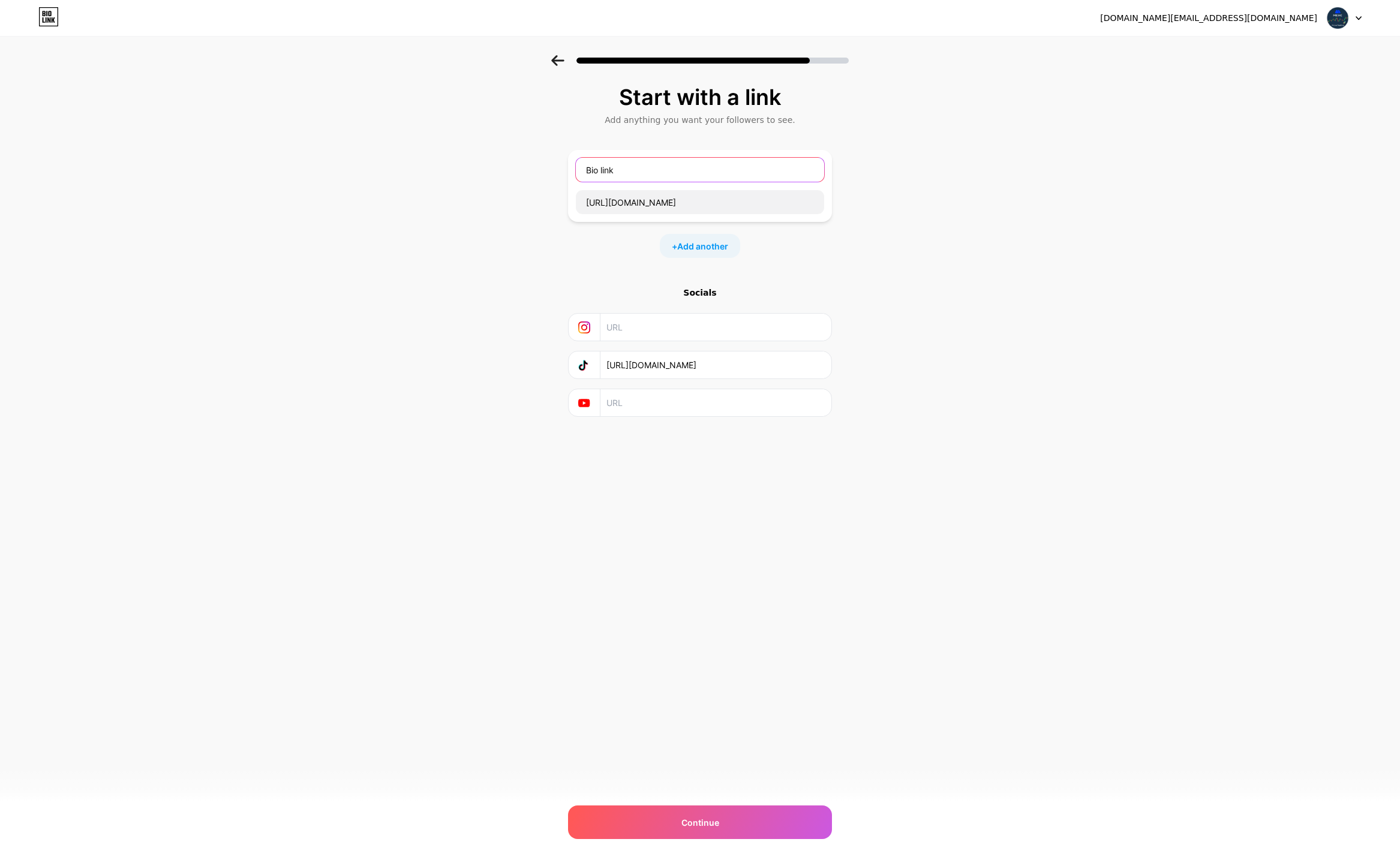
click at [656, 171] on input "Bio link" at bounding box center [700, 169] width 249 height 24
paste input "crypto_future_tracking"
drag, startPoint x: 609, startPoint y: 172, endPoint x: 616, endPoint y: 171, distance: 7.1
click at [616, 171] on input "crypto_future_tracking" at bounding box center [700, 169] width 249 height 24
click at [641, 170] on input "crypto future_tracking" at bounding box center [700, 169] width 249 height 24
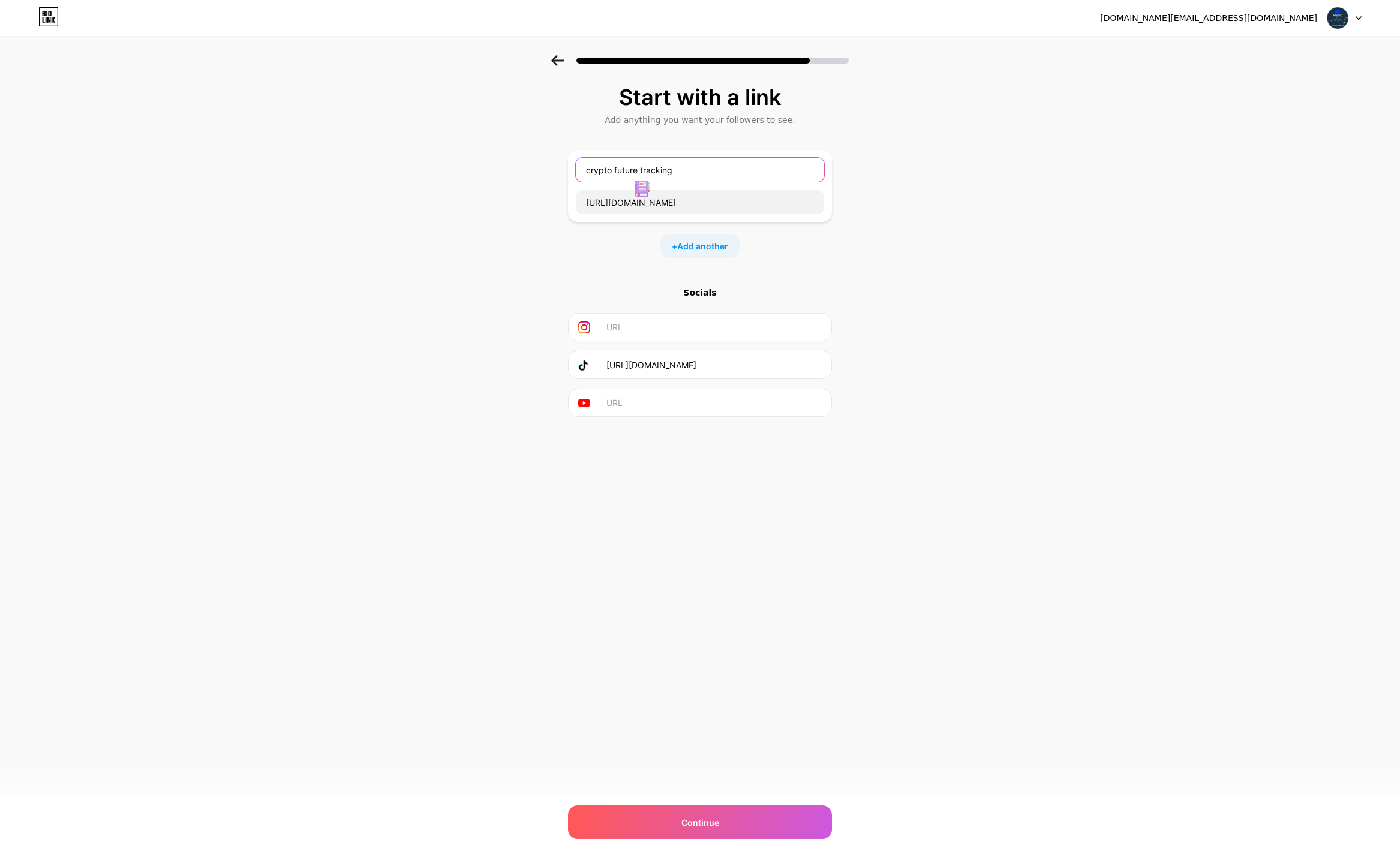
drag, startPoint x: 590, startPoint y: 171, endPoint x: 584, endPoint y: 169, distance: 6.3
click at [584, 169] on input "crypto future tracking" at bounding box center [700, 169] width 249 height 24
click at [618, 171] on input "Crypto future tracking" at bounding box center [700, 169] width 249 height 24
click at [644, 171] on input "Crypto Future tracking" at bounding box center [700, 169] width 249 height 24
click at [675, 168] on input "Crypto Future Tracking" at bounding box center [700, 169] width 249 height 24
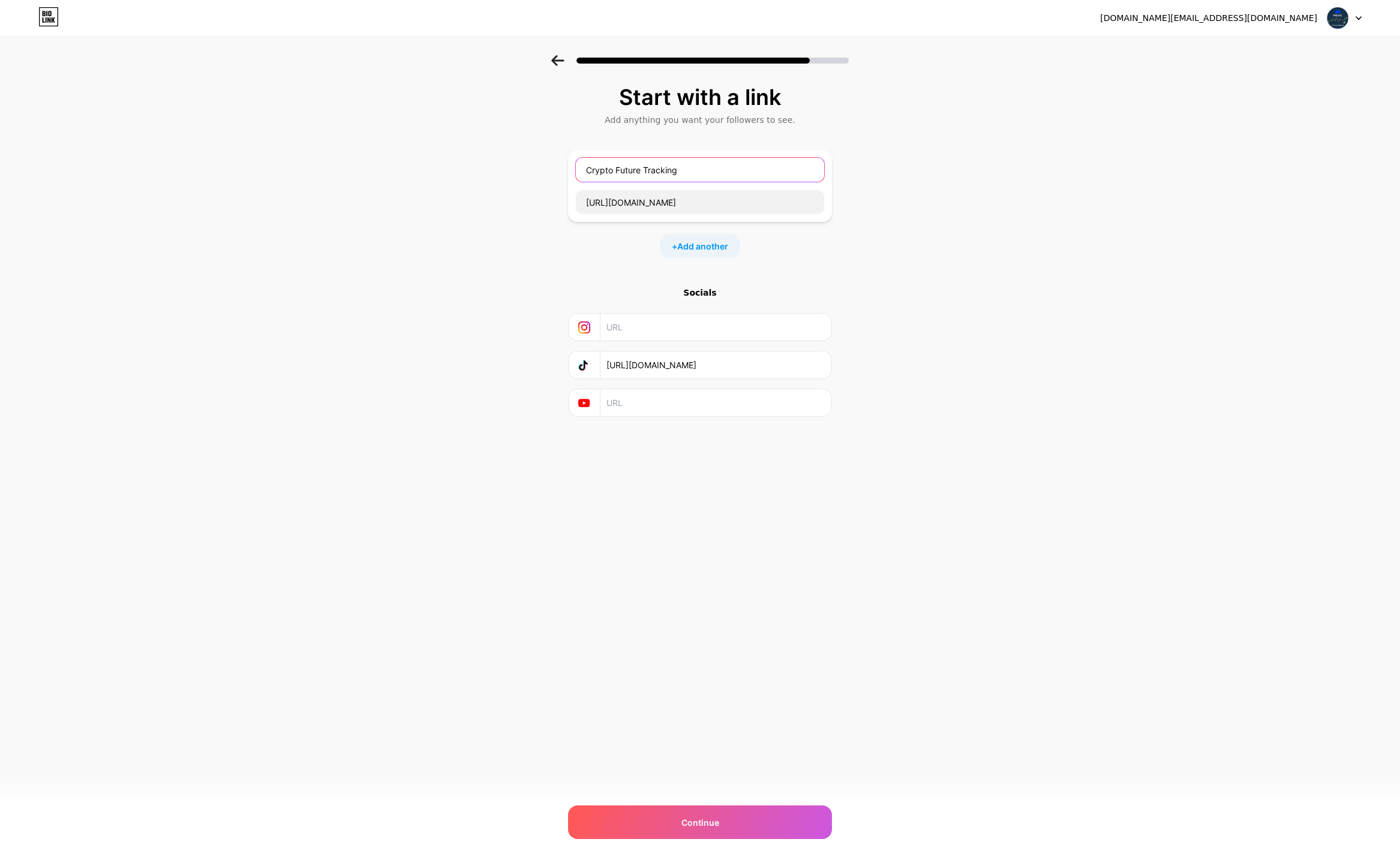
type input "Crypto Future Tracking"
click at [441, 277] on div "Start with a link Add anything you want your followers to see. Crypto Future Tr…" at bounding box center [700, 266] width 1400 height 422
click at [709, 816] on span "Continue" at bounding box center [700, 822] width 38 height 12
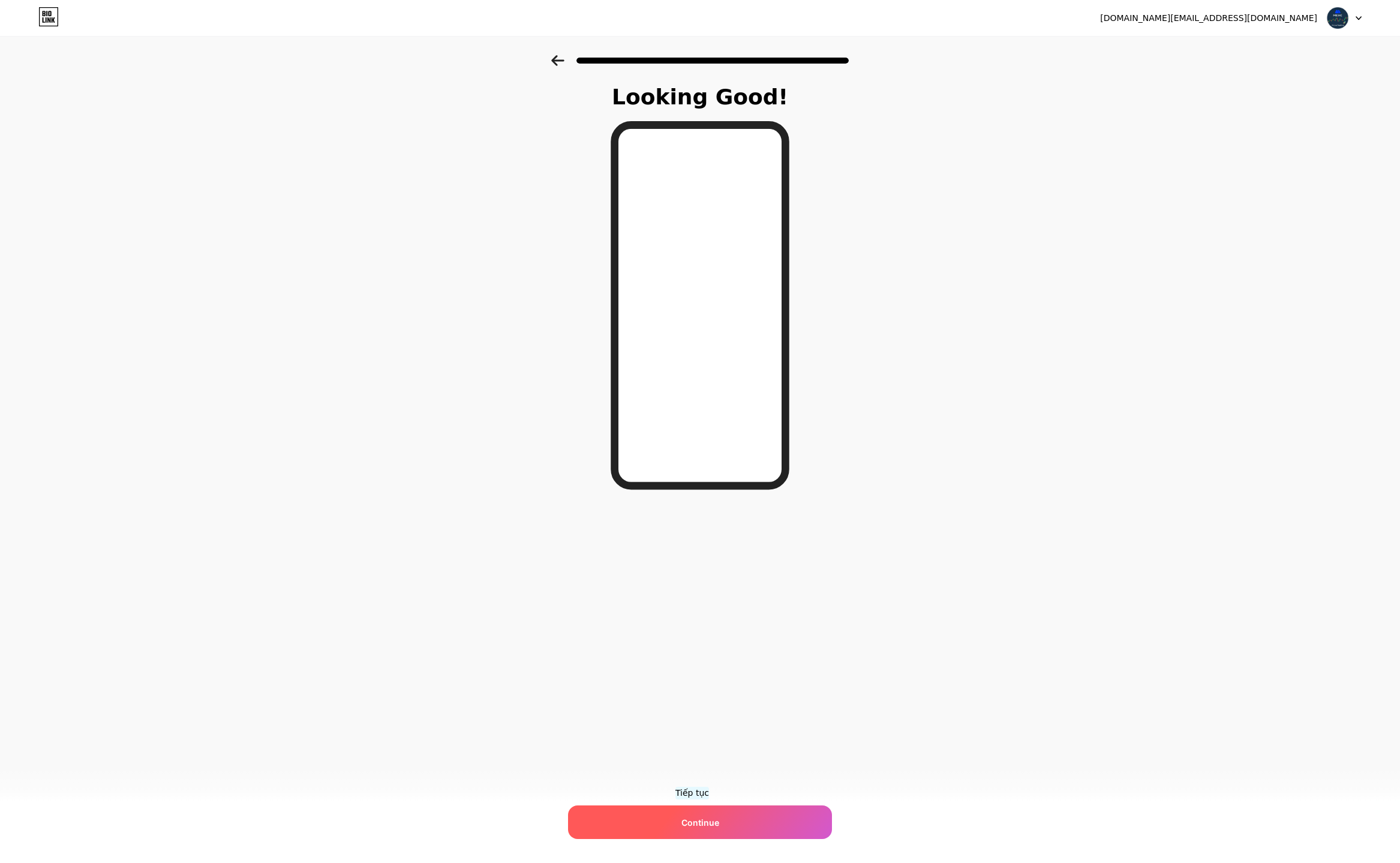
click at [697, 823] on span "Continue" at bounding box center [700, 822] width 38 height 12
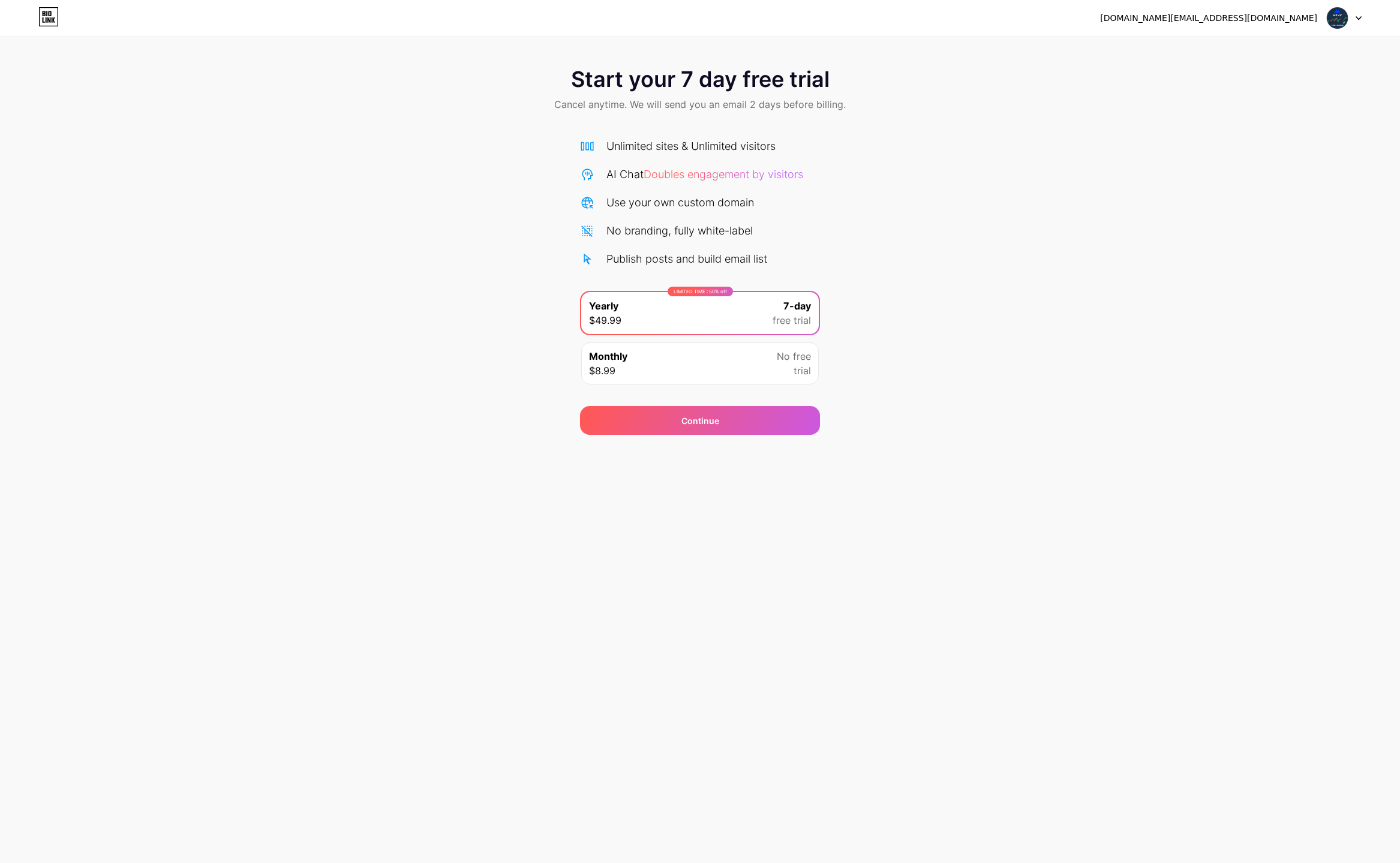
click at [711, 216] on div "Unlimited sites & Unlimited visitors AI Chat Doubles engagement by visitors Use…" at bounding box center [700, 202] width 240 height 129
click at [1350, 21] on div at bounding box center [1344, 18] width 35 height 22
click at [1290, 18] on div "[DOMAIN_NAME][EMAIL_ADDRESS][DOMAIN_NAME]" at bounding box center [1209, 18] width 217 height 12
drag, startPoint x: 1231, startPoint y: 16, endPoint x: 1224, endPoint y: 16, distance: 7.0
click at [1227, 16] on div "[DOMAIN_NAME][EMAIL_ADDRESS][DOMAIN_NAME]" at bounding box center [1209, 18] width 217 height 12
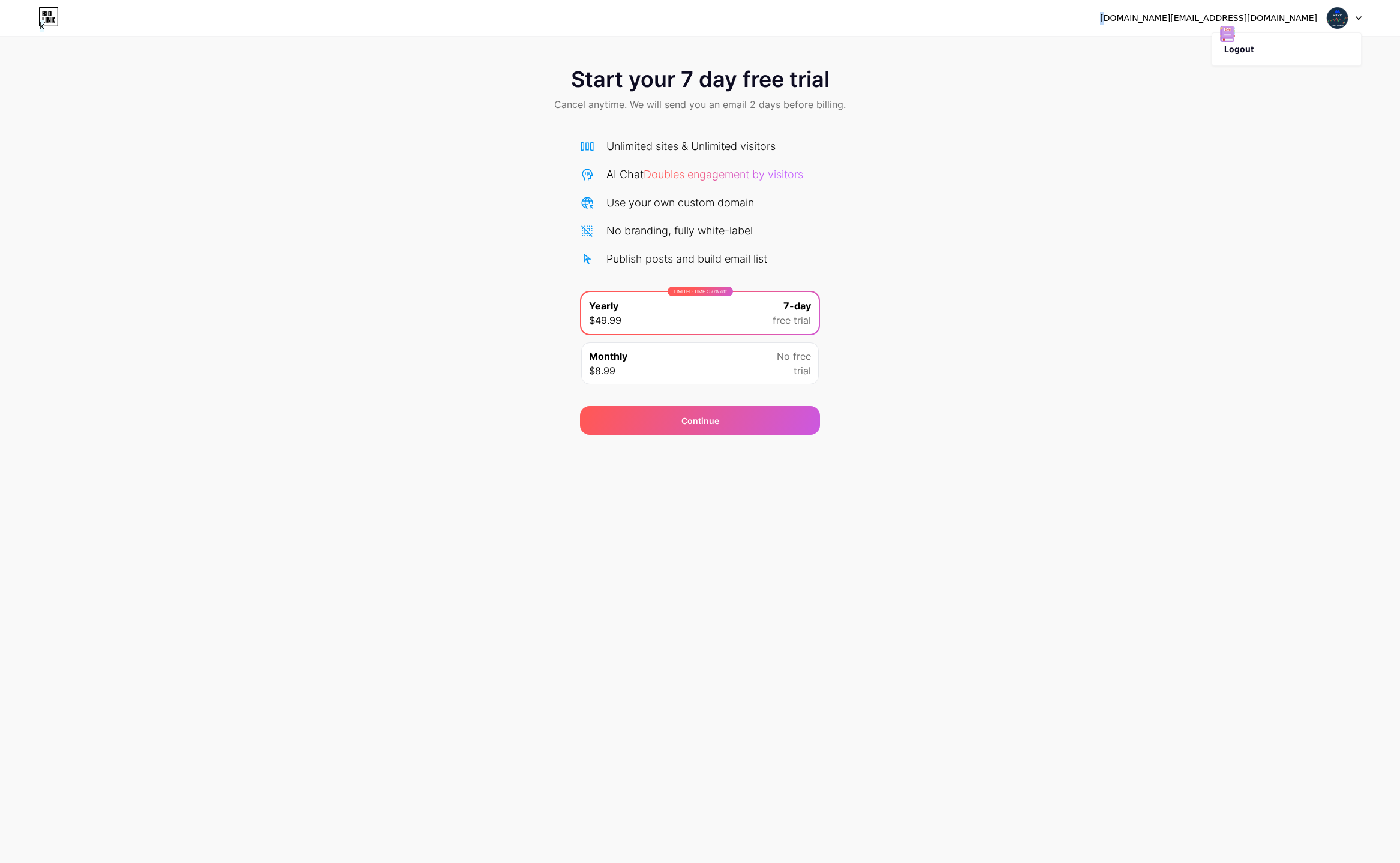
click at [47, 20] on icon at bounding box center [49, 17] width 21 height 19
click at [674, 146] on div "Unlimited sites & Unlimited visitors" at bounding box center [691, 146] width 169 height 16
click at [697, 177] on span "Doubles engagement by visitors" at bounding box center [723, 173] width 159 height 12
